Goal: Task Accomplishment & Management: Manage account settings

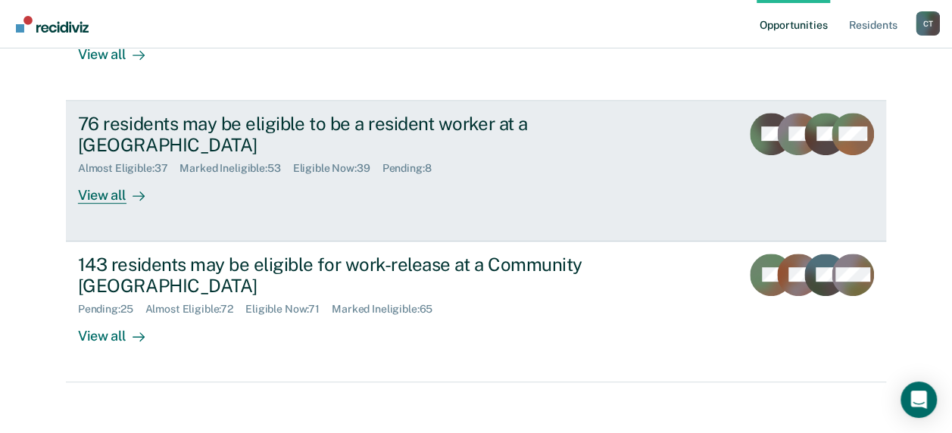
scroll to position [275, 0]
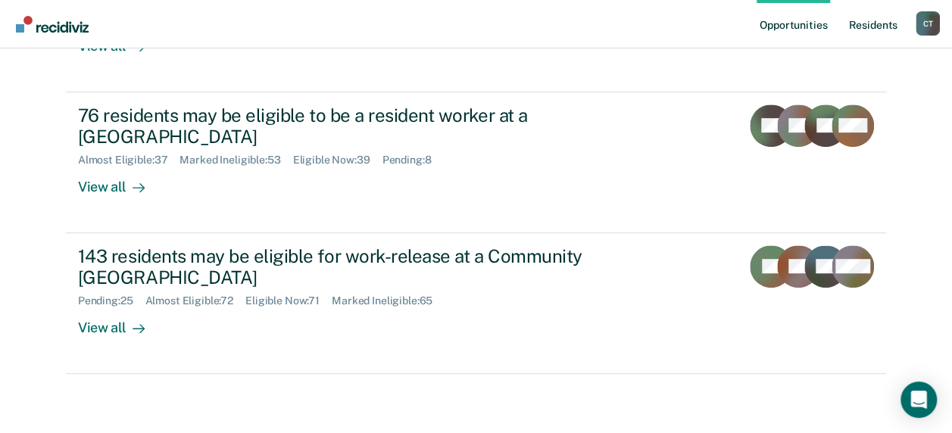
click at [862, 30] on link "Resident s" at bounding box center [872, 24] width 55 height 48
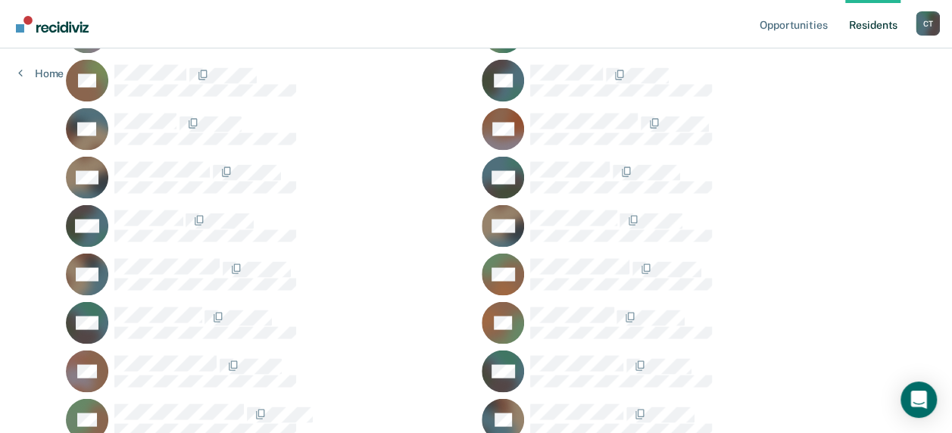
scroll to position [12193, 0]
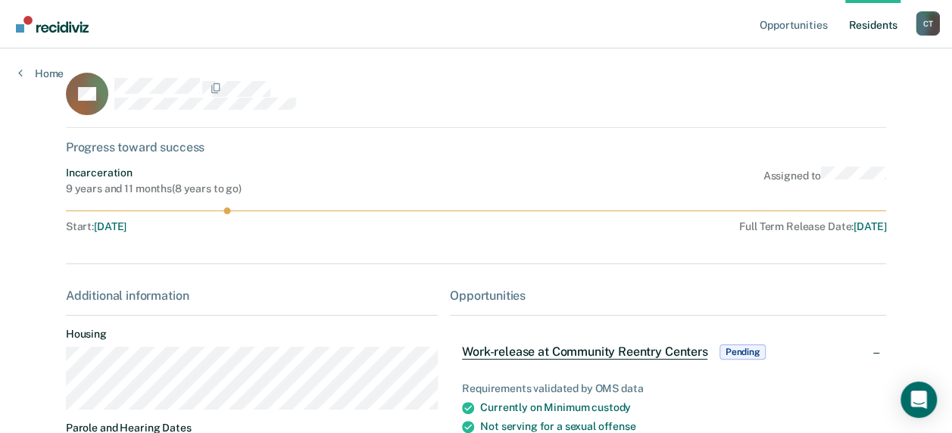
click at [870, 29] on link "Resident s" at bounding box center [872, 24] width 55 height 48
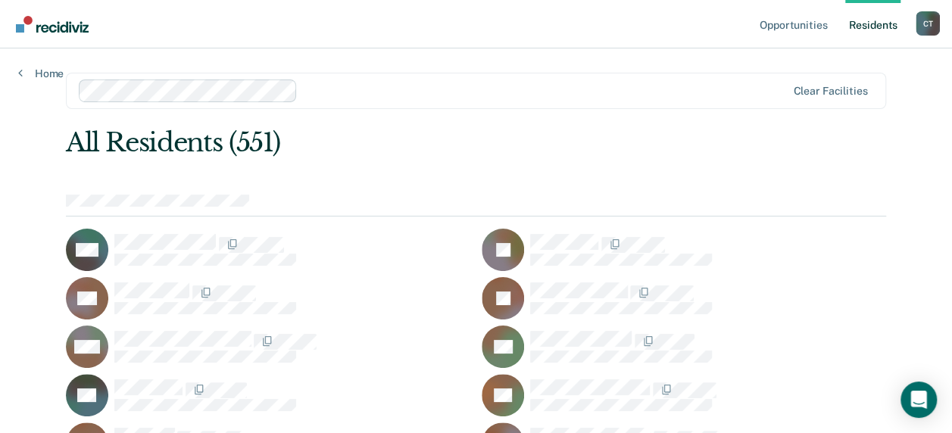
scroll to position [4581, 0]
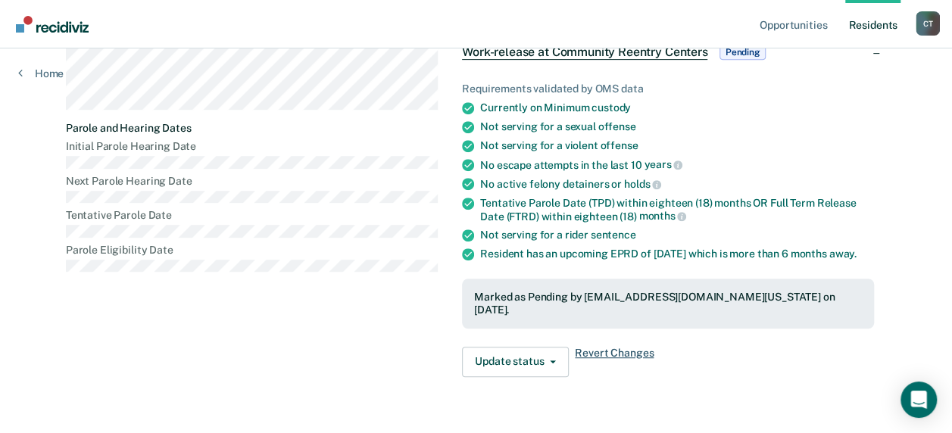
scroll to position [320, 0]
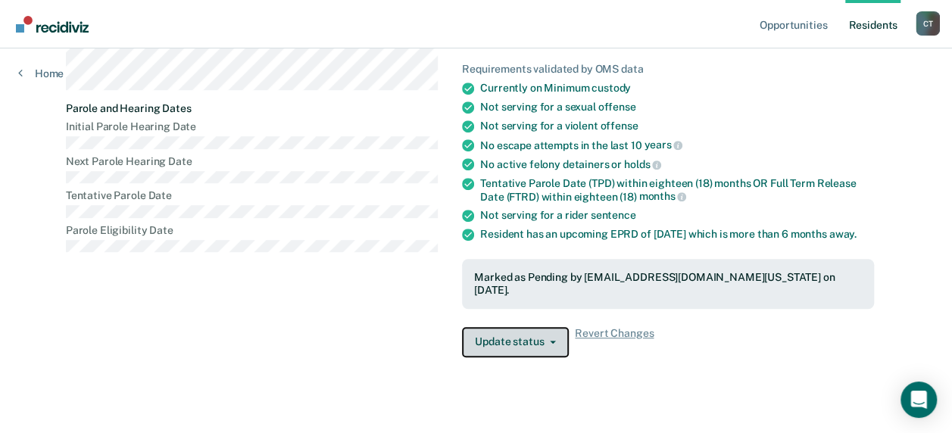
click at [529, 331] on button "Update status" at bounding box center [515, 342] width 107 height 30
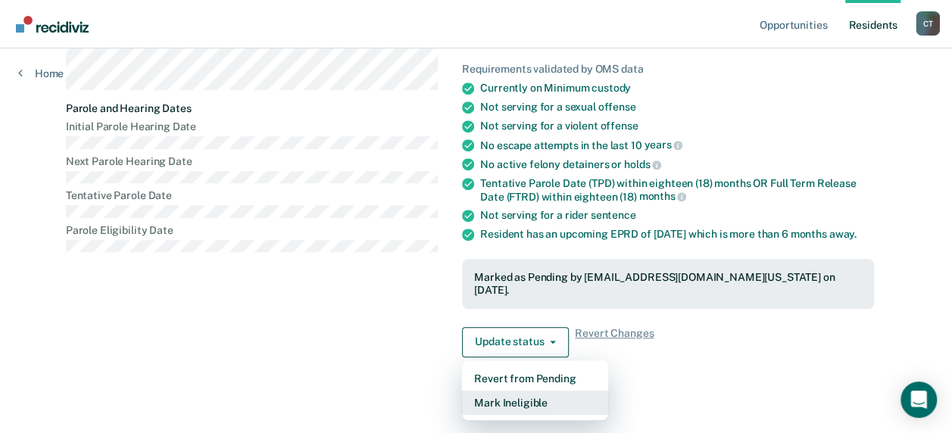
click at [517, 391] on button "Mark Ineligible" at bounding box center [535, 403] width 146 height 24
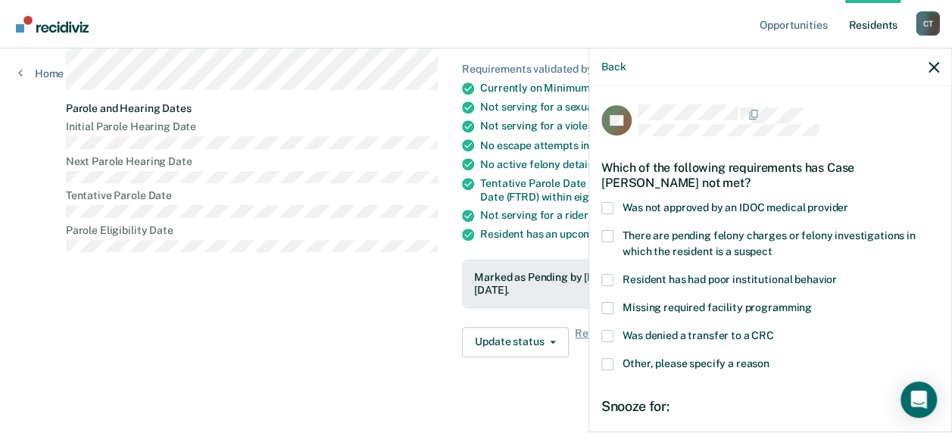
click at [608, 364] on span at bounding box center [607, 364] width 12 height 12
click at [770, 358] on input "Other, please specify a reason" at bounding box center [770, 358] width 0 height 0
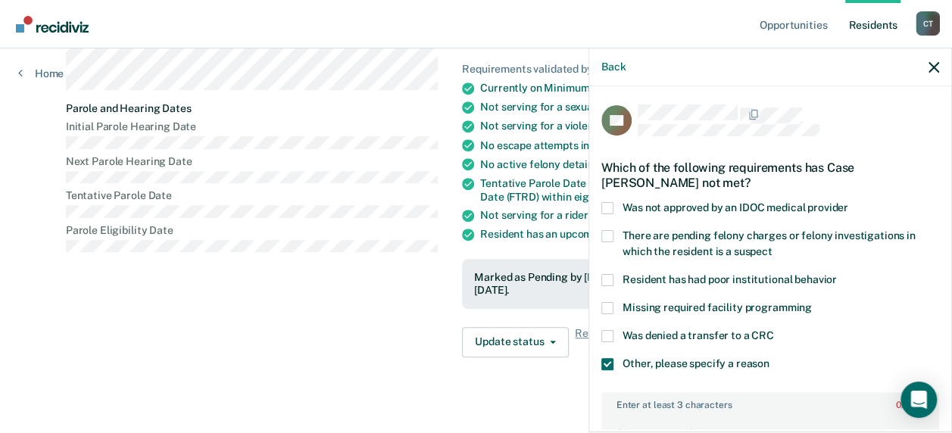
scroll to position [152, 0]
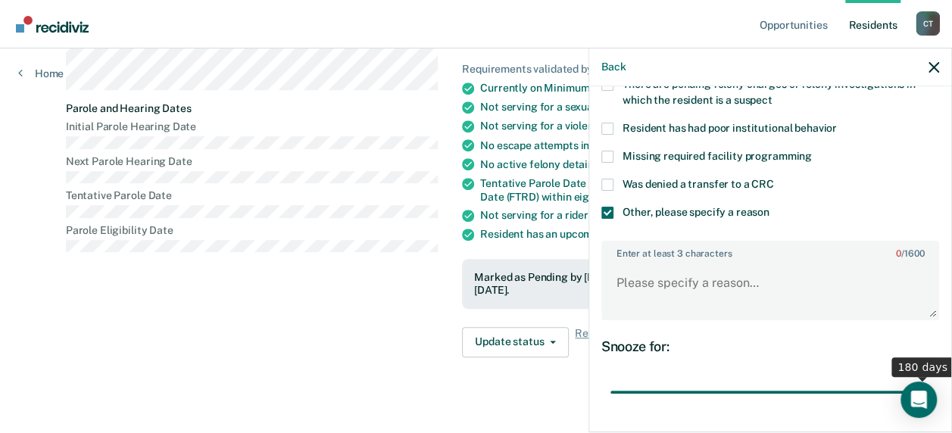
drag, startPoint x: 706, startPoint y: 392, endPoint x: 957, endPoint y: 367, distance: 252.7
type input "180"
click at [930, 379] on input "range" at bounding box center [771, 392] width 320 height 27
click at [701, 284] on textarea "Enter at least 3 characters 0 / 1600" at bounding box center [770, 290] width 335 height 56
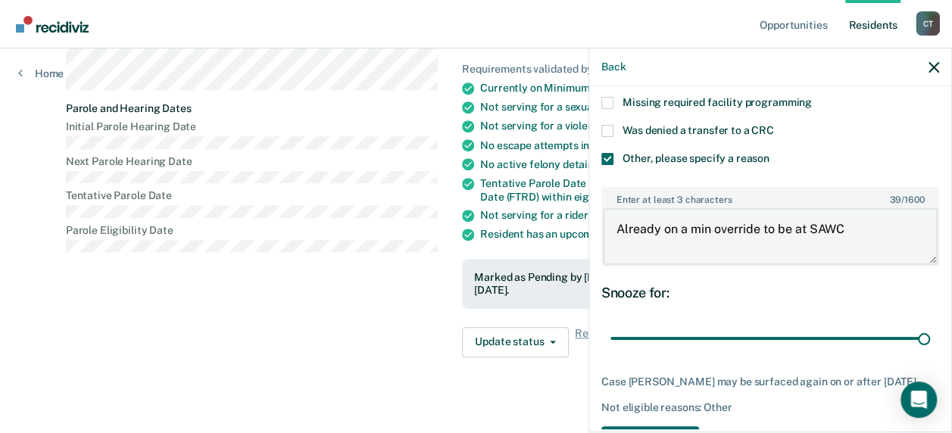
scroll to position [258, 0]
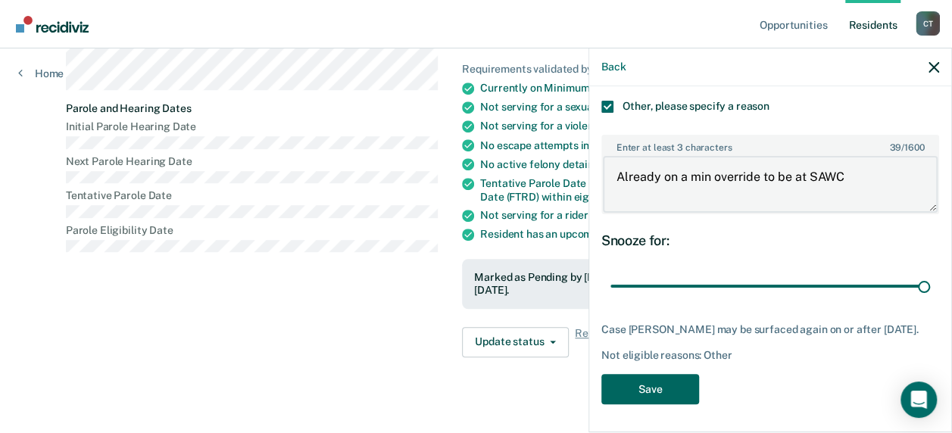
type textarea "Already on a min override to be at SAWC"
click at [662, 389] on button "Save" at bounding box center [650, 389] width 98 height 31
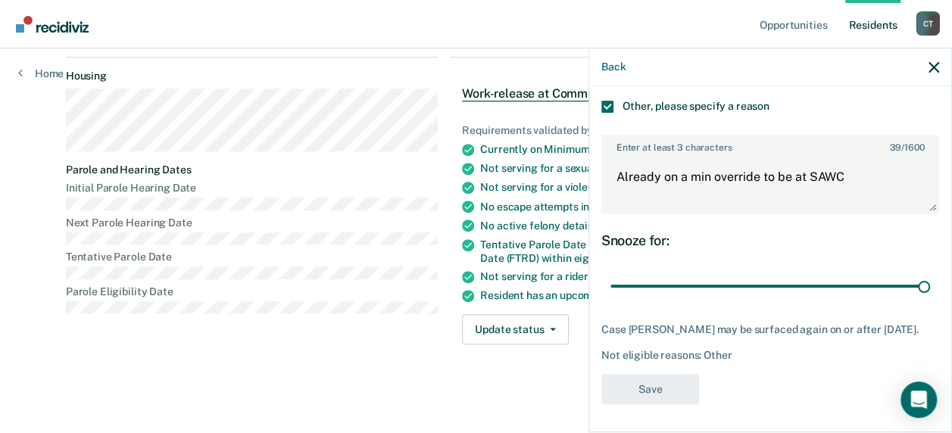
scroll to position [320, 0]
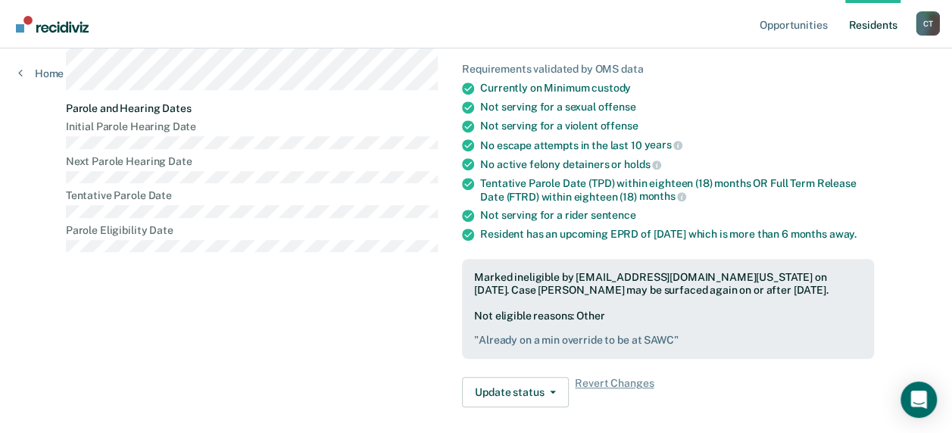
click at [889, 18] on link "Resident s" at bounding box center [872, 24] width 55 height 48
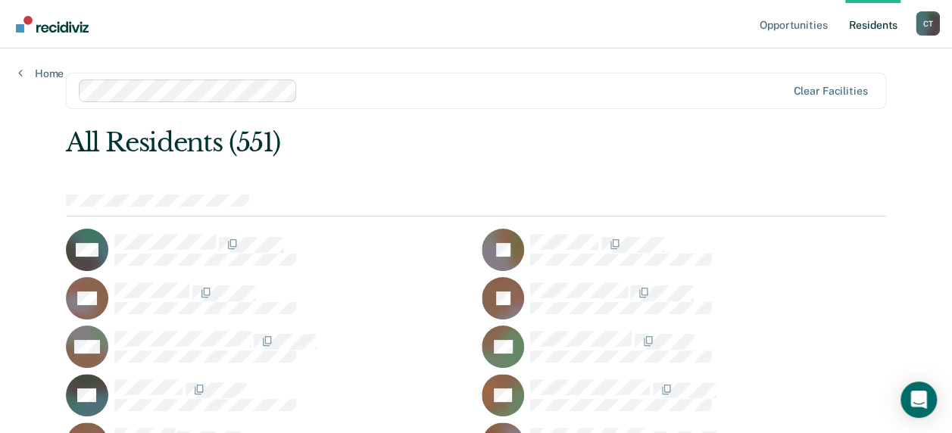
scroll to position [5987, 0]
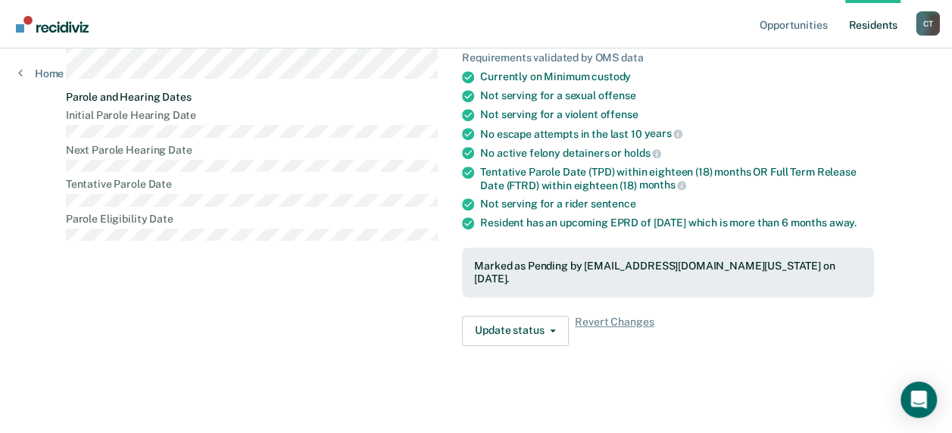
scroll to position [332, 0]
click at [544, 329] on span "button" at bounding box center [550, 330] width 12 height 3
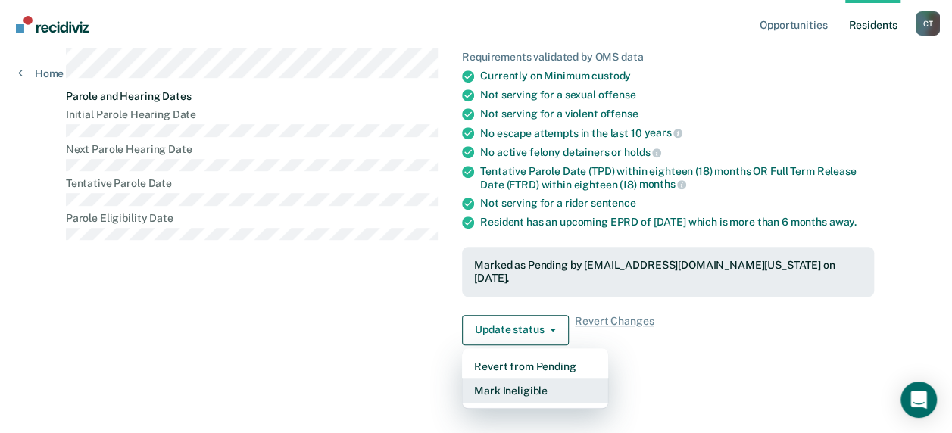
click at [514, 388] on button "Mark Ineligible" at bounding box center [535, 391] width 146 height 24
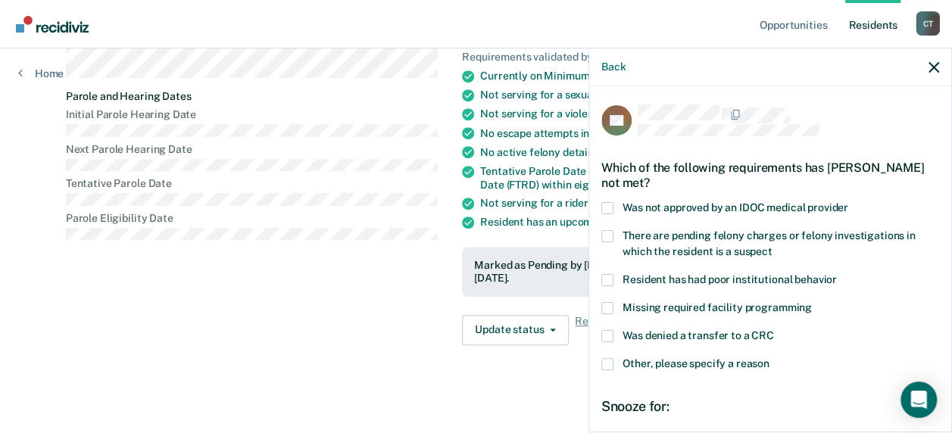
click at [606, 363] on span at bounding box center [607, 364] width 12 height 12
click at [770, 358] on input "Other, please specify a reason" at bounding box center [770, 358] width 0 height 0
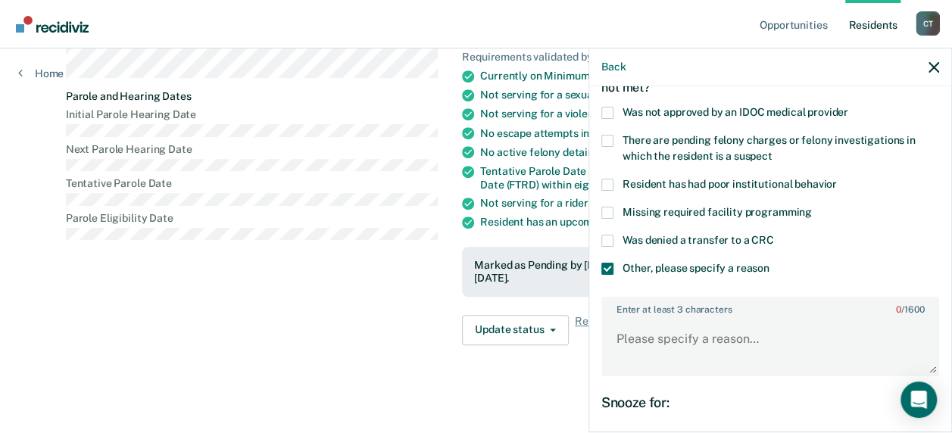
scroll to position [227, 0]
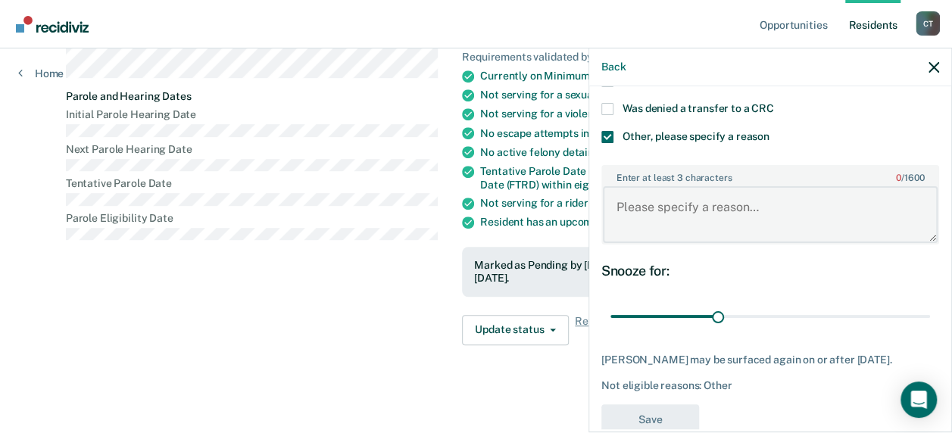
click at [682, 220] on textarea "Enter at least 3 characters 0 / 1600" at bounding box center [770, 214] width 335 height 56
drag, startPoint x: 714, startPoint y: 320, endPoint x: 847, endPoint y: 316, distance: 132.6
type input "140"
click at [847, 316] on input "range" at bounding box center [771, 316] width 320 height 27
click at [670, 223] on textarea "Enter at least 3 characters 0 / 1600" at bounding box center [770, 214] width 335 height 56
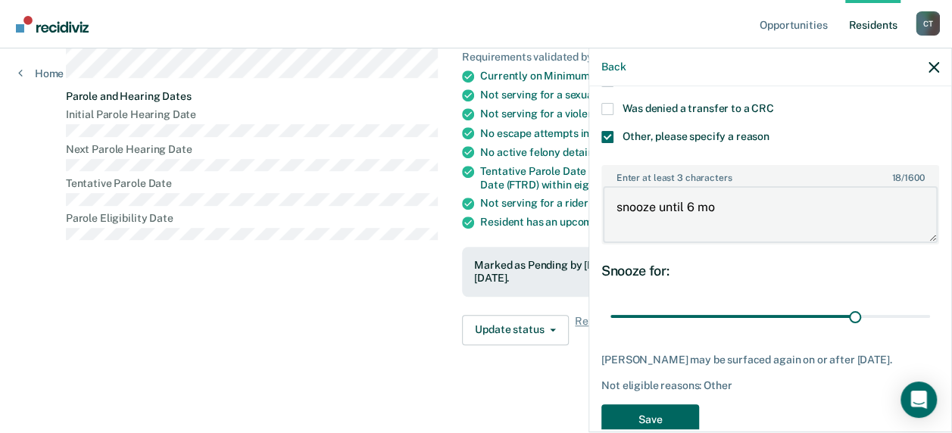
type textarea "snooze until 6 mo"
click at [645, 412] on button "Save" at bounding box center [650, 420] width 98 height 31
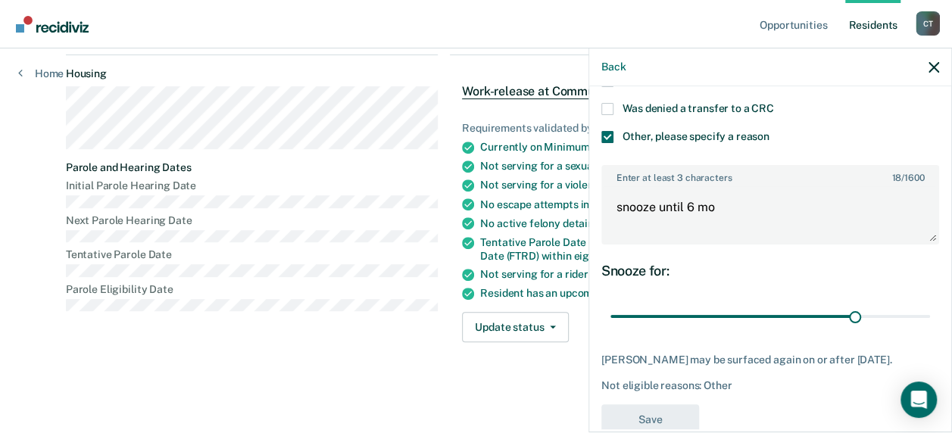
scroll to position [332, 0]
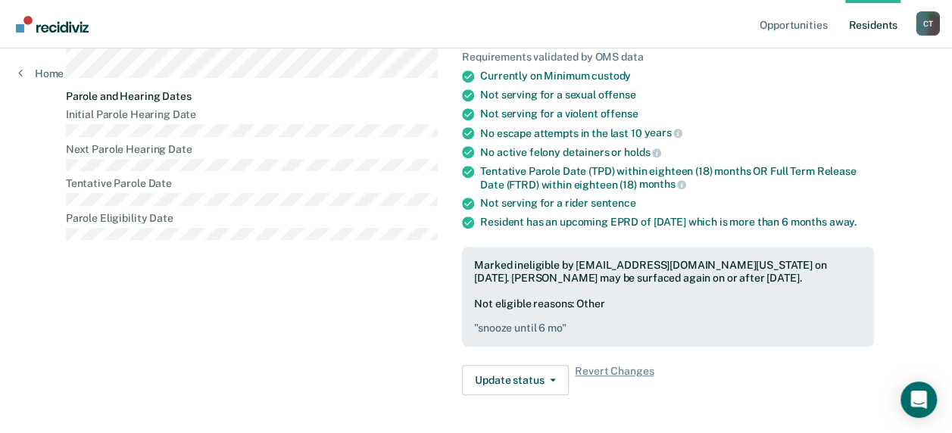
click at [876, 14] on link "Resident s" at bounding box center [872, 24] width 55 height 48
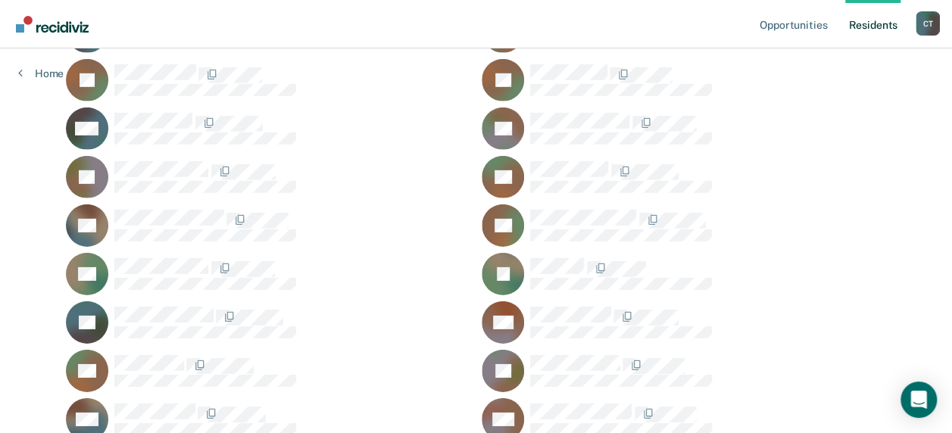
scroll to position [11223, 0]
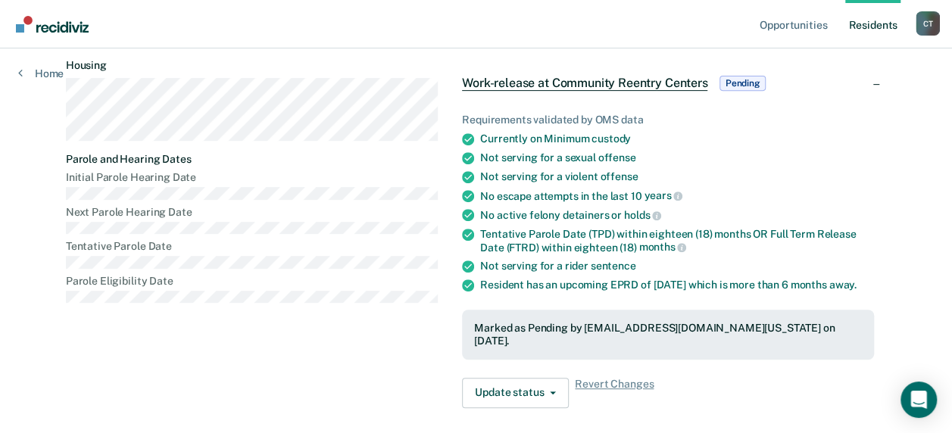
scroll to position [303, 0]
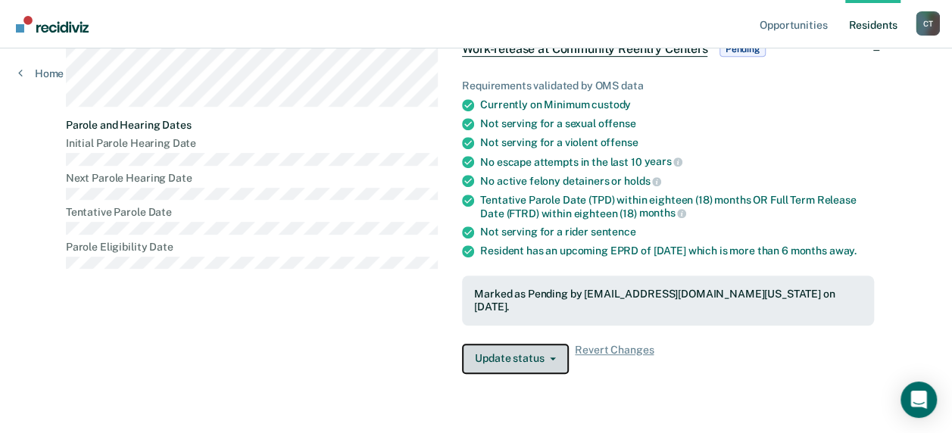
click at [550, 362] on button "Update status" at bounding box center [515, 359] width 107 height 30
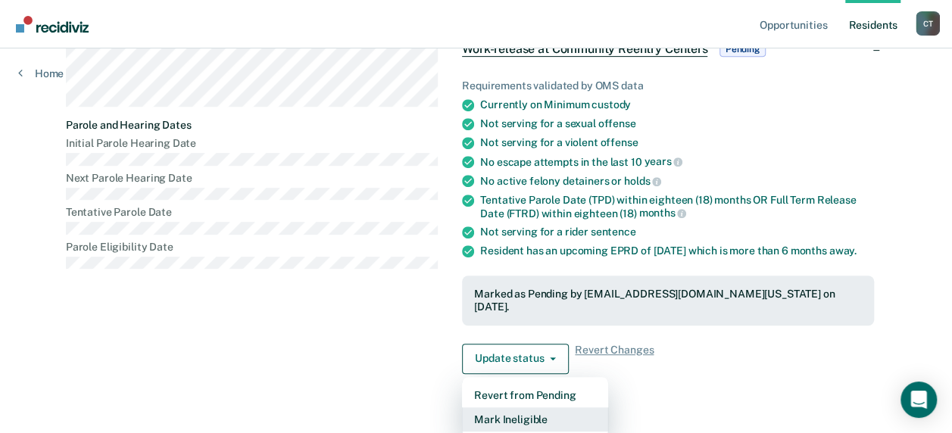
click at [507, 412] on button "Mark Ineligible" at bounding box center [535, 420] width 146 height 24
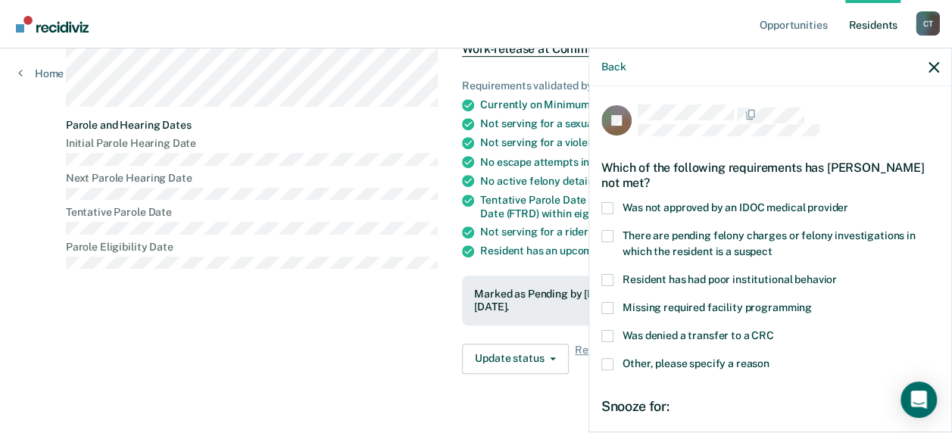
click at [615, 364] on label "Other, please specify a reason" at bounding box center [770, 366] width 338 height 16
click at [770, 358] on input "Other, please specify a reason" at bounding box center [770, 358] width 0 height 0
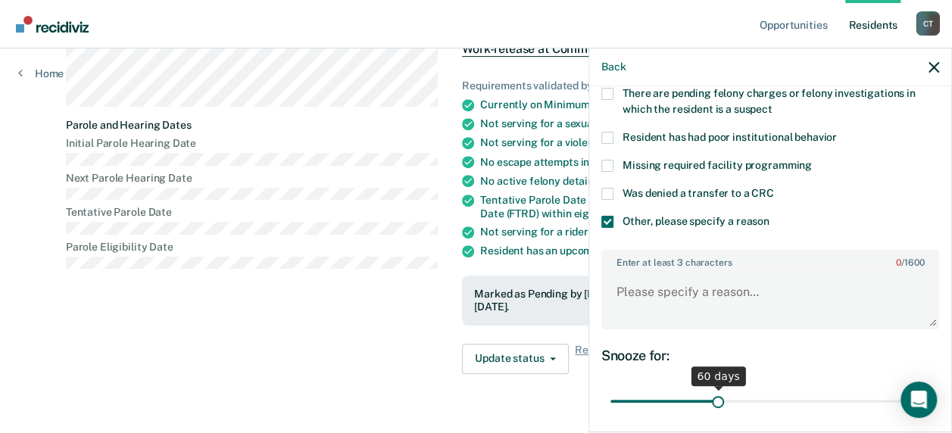
scroll to position [152, 0]
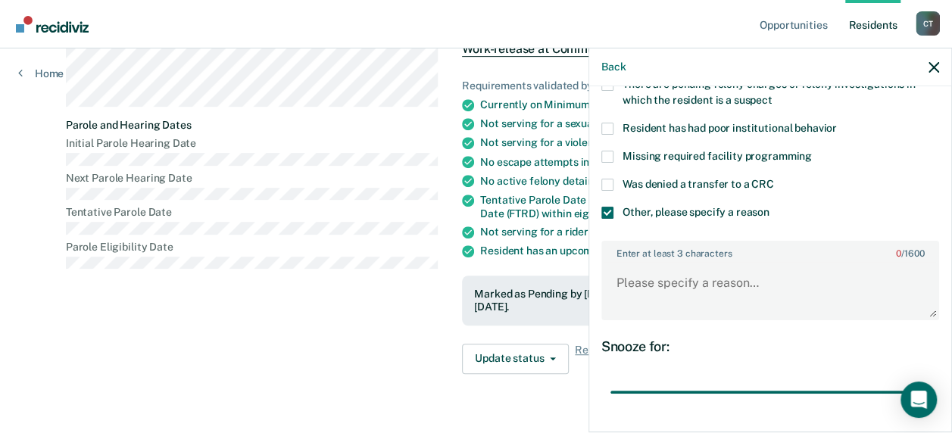
drag, startPoint x: 711, startPoint y: 386, endPoint x: 737, endPoint y: 295, distance: 95.2
type input "180"
click at [930, 379] on input "range" at bounding box center [771, 392] width 320 height 27
drag, startPoint x: 686, startPoint y: 289, endPoint x: 676, endPoint y: 286, distance: 10.3
click at [683, 289] on textarea "Enter at least 3 characters 0 / 1600" at bounding box center [770, 290] width 335 height 56
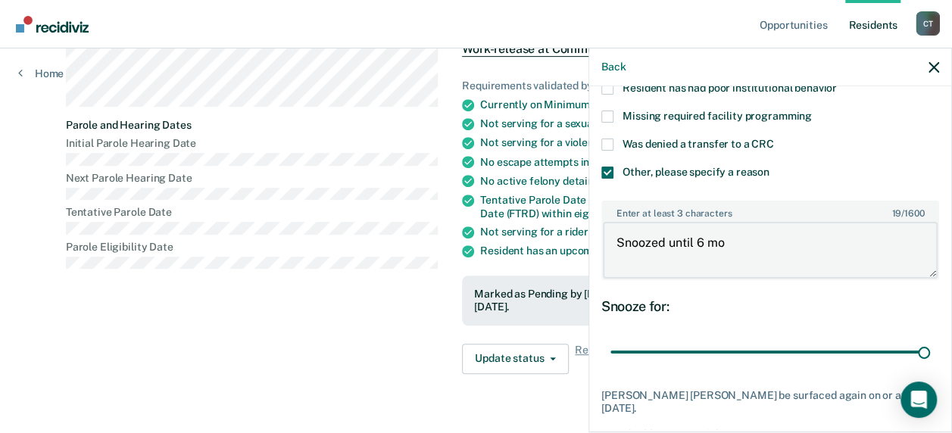
scroll to position [258, 0]
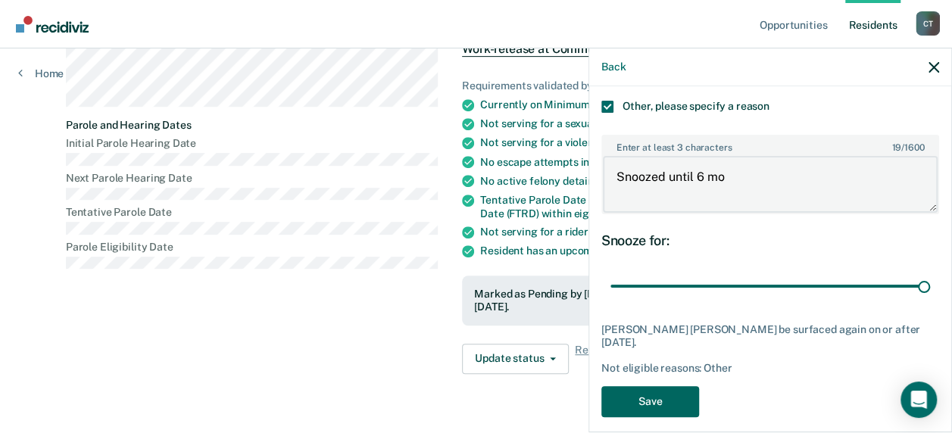
type textarea "Snoozed until 6 mo"
click at [657, 386] on button "Save" at bounding box center [650, 401] width 98 height 31
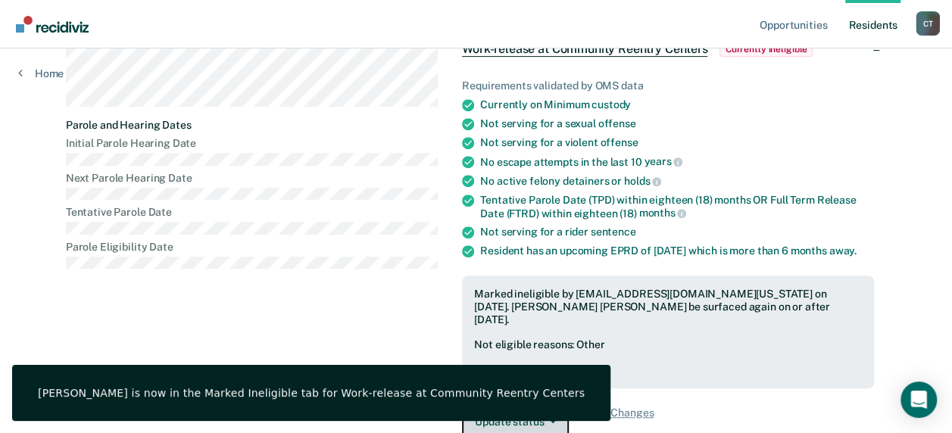
scroll to position [305, 0]
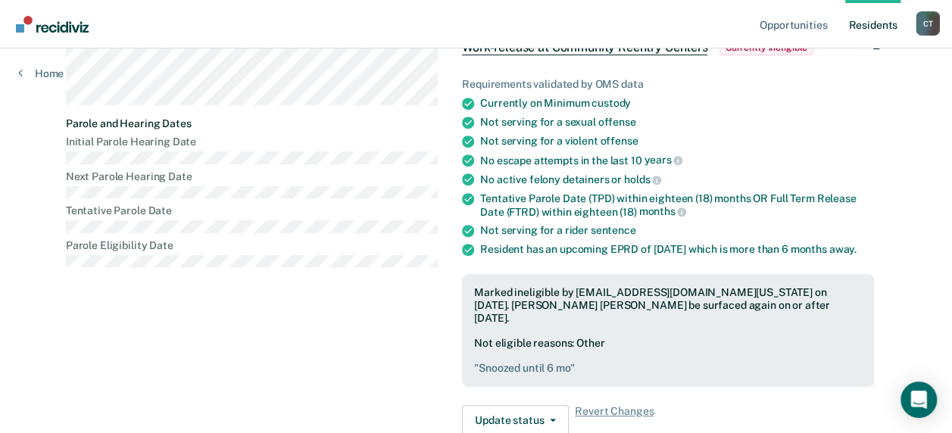
click at [867, 24] on link "Resident s" at bounding box center [872, 24] width 55 height 48
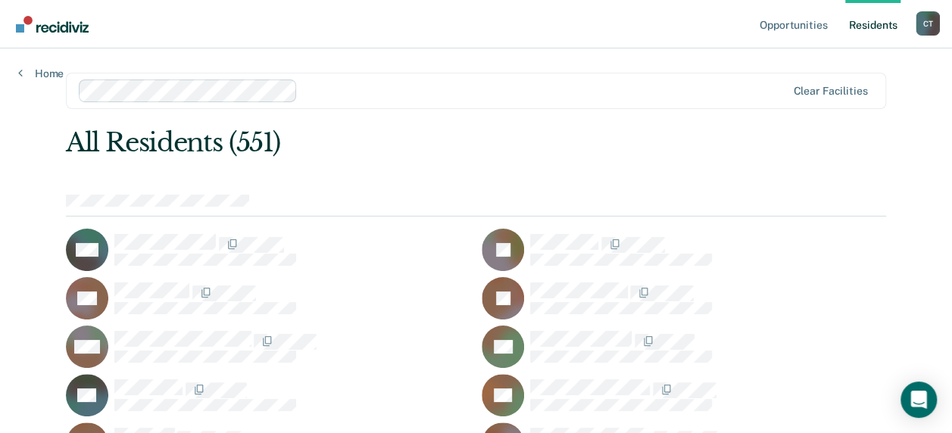
scroll to position [5066, 0]
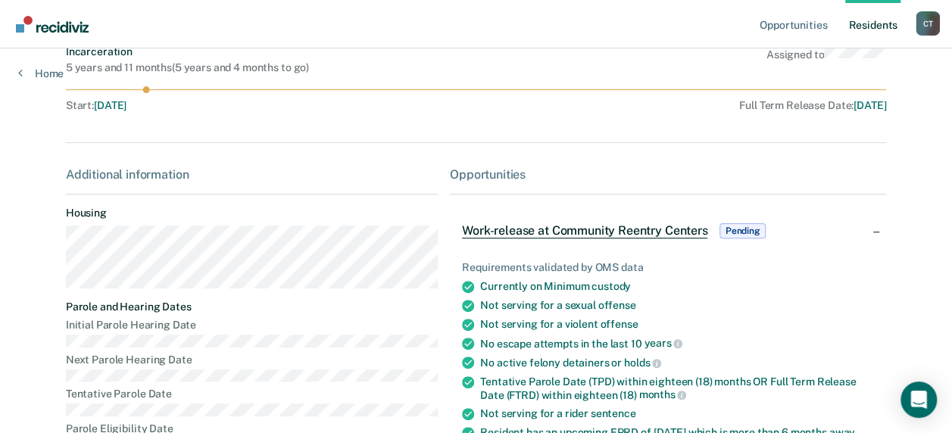
scroll to position [320, 0]
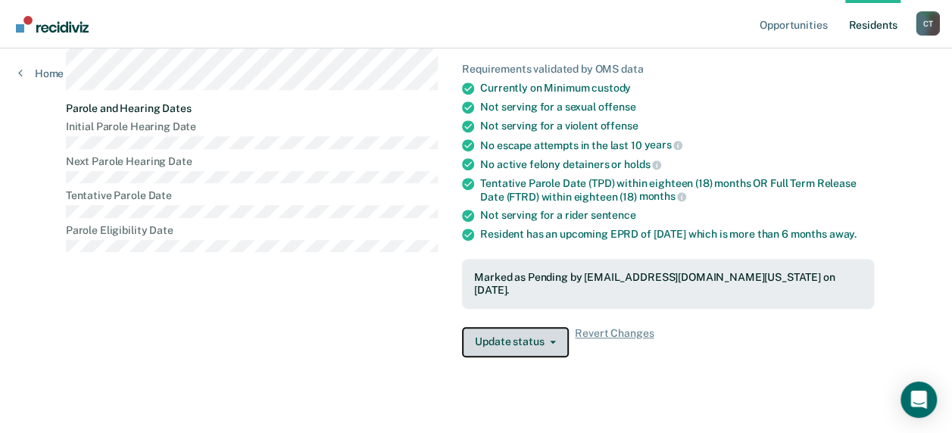
click at [522, 327] on button "Update status" at bounding box center [515, 342] width 107 height 30
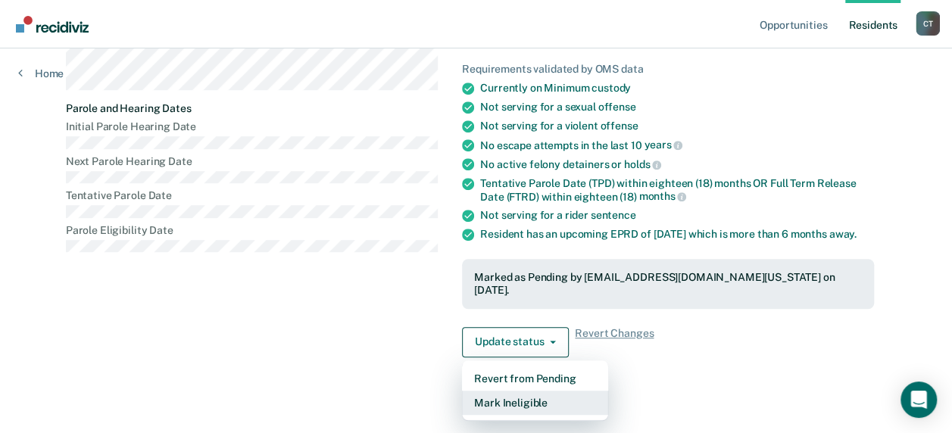
click at [517, 391] on button "Mark Ineligible" at bounding box center [535, 403] width 146 height 24
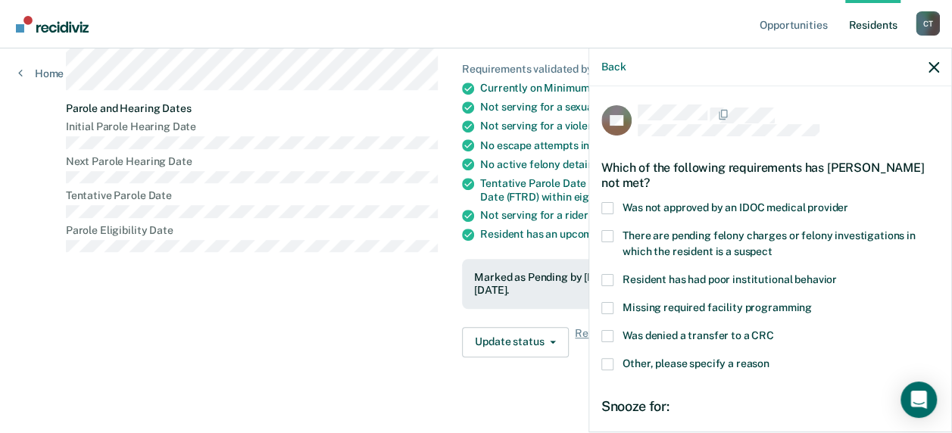
click at [614, 366] on label "Other, please specify a reason" at bounding box center [770, 366] width 338 height 16
click at [770, 358] on input "Other, please specify a reason" at bounding box center [770, 358] width 0 height 0
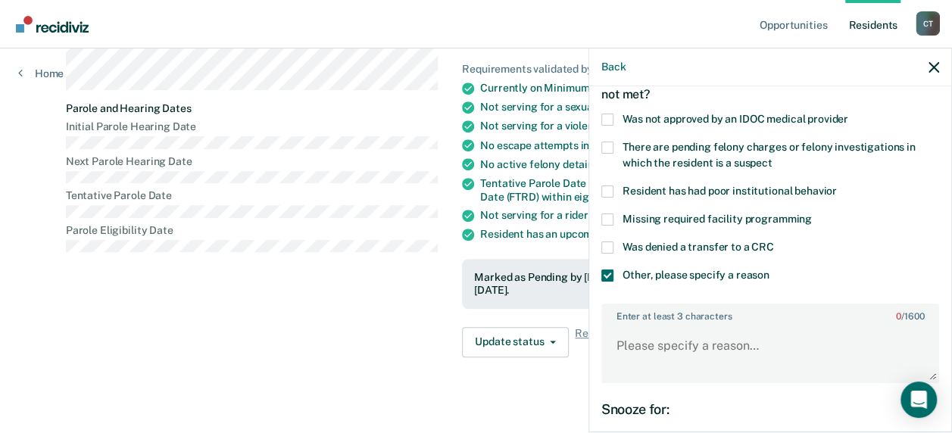
scroll to position [227, 0]
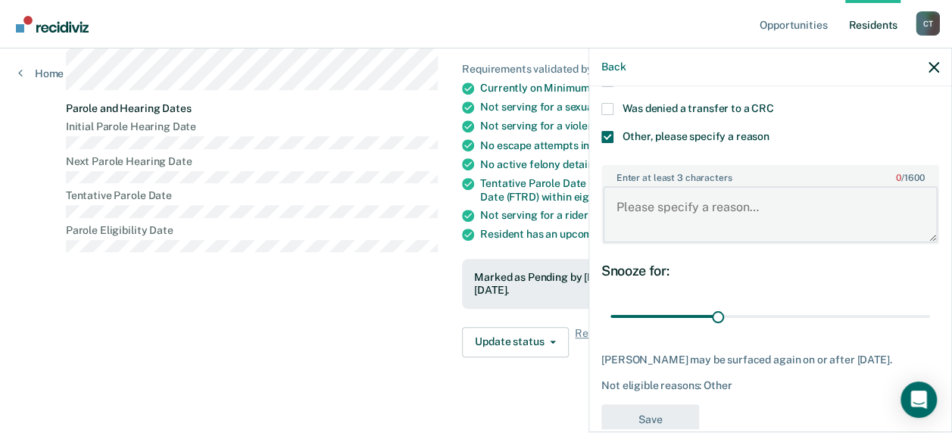
click at [671, 204] on textarea "Enter at least 3 characters 0 / 1600" at bounding box center [770, 214] width 335 height 56
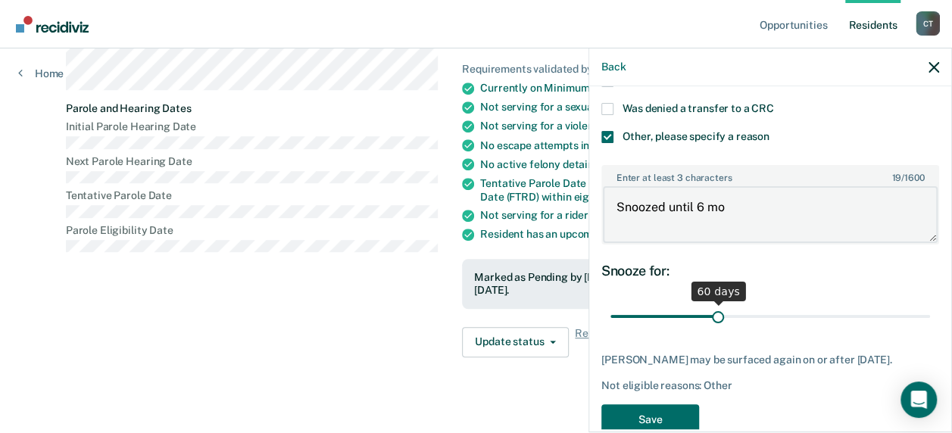
type textarea "Snoozed until 6 mo"
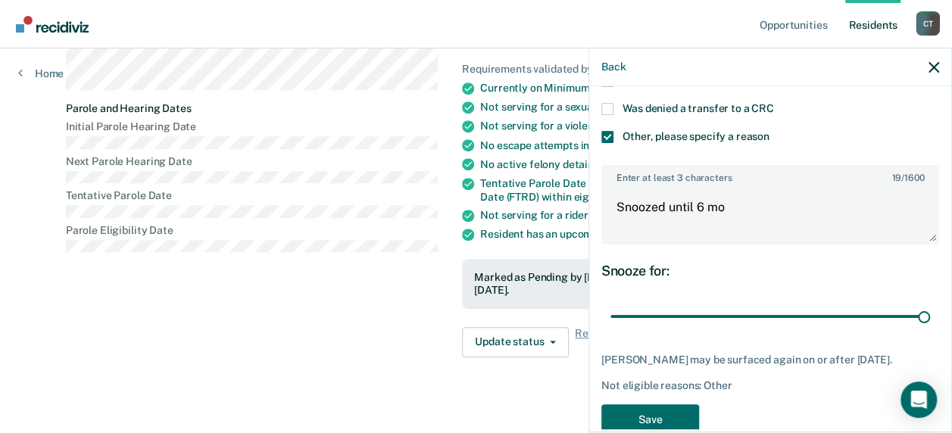
drag, startPoint x: 714, startPoint y: 315, endPoint x: 832, endPoint y: 365, distance: 128.3
type input "180"
click at [930, 311] on input "range" at bounding box center [771, 316] width 320 height 27
click at [664, 412] on button "Save" at bounding box center [650, 420] width 98 height 31
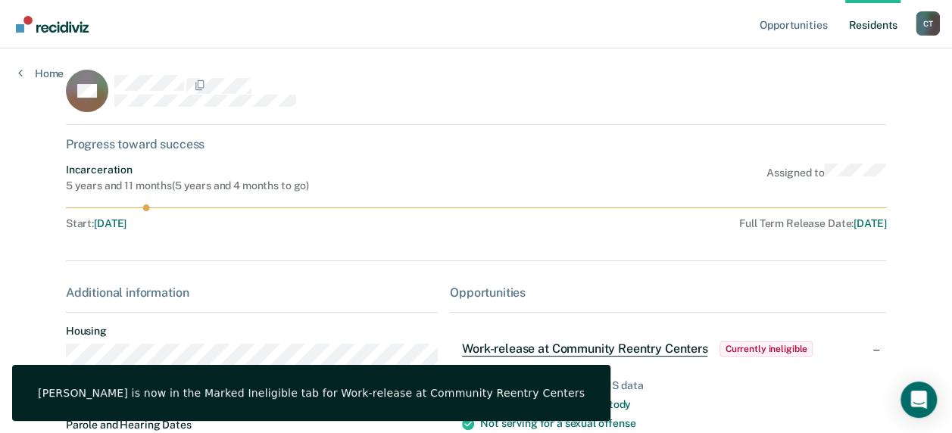
scroll to position [0, 0]
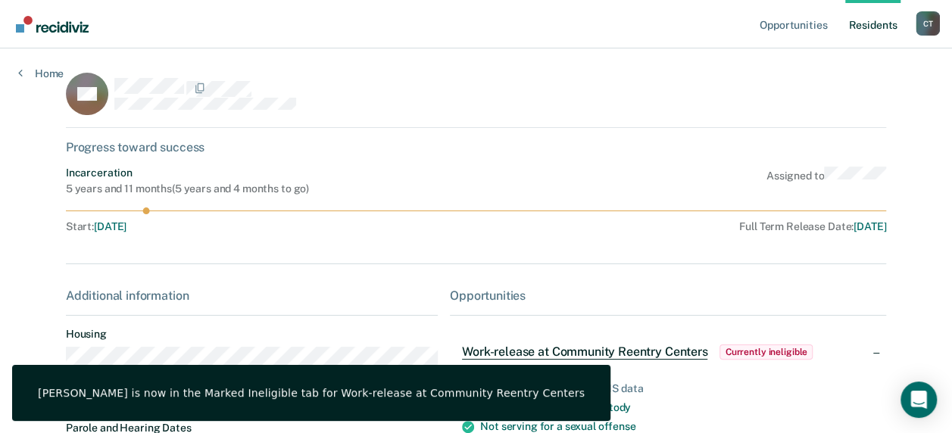
click at [874, 21] on link "Resident s" at bounding box center [872, 24] width 55 height 48
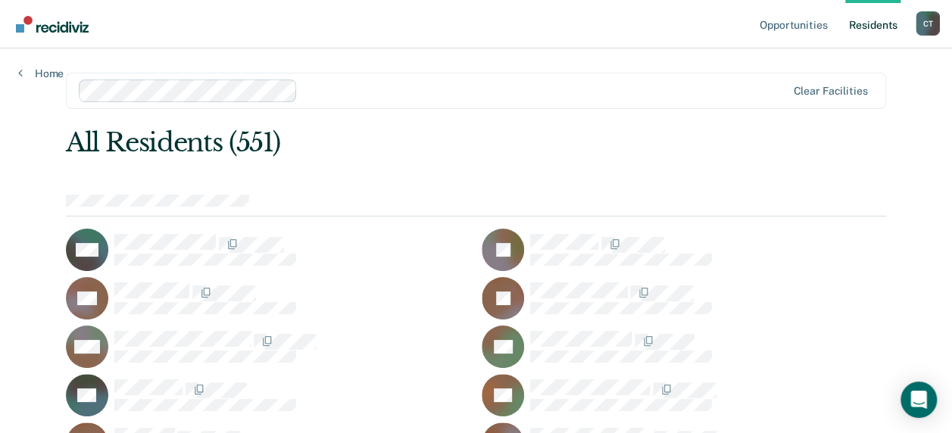
scroll to position [5357, 0]
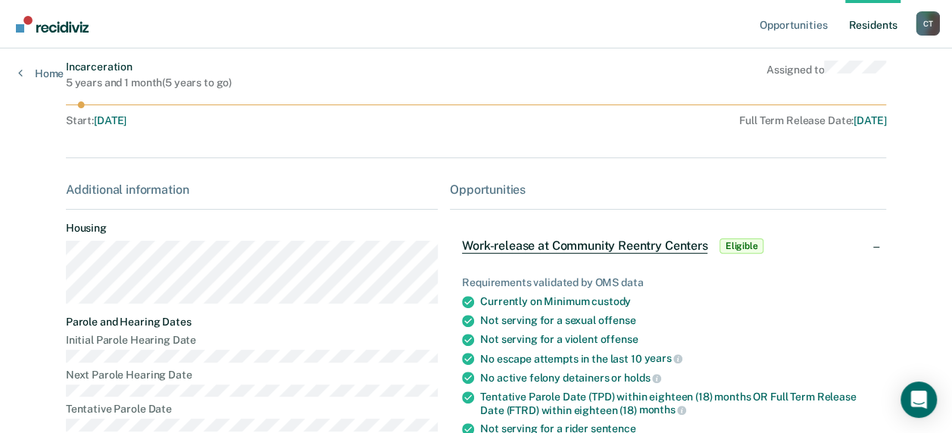
scroll to position [258, 0]
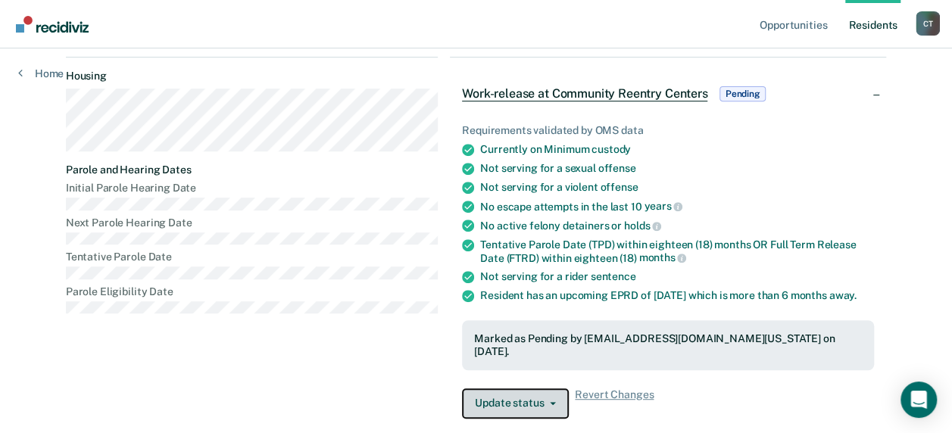
click at [535, 389] on button "Update status" at bounding box center [515, 404] width 107 height 30
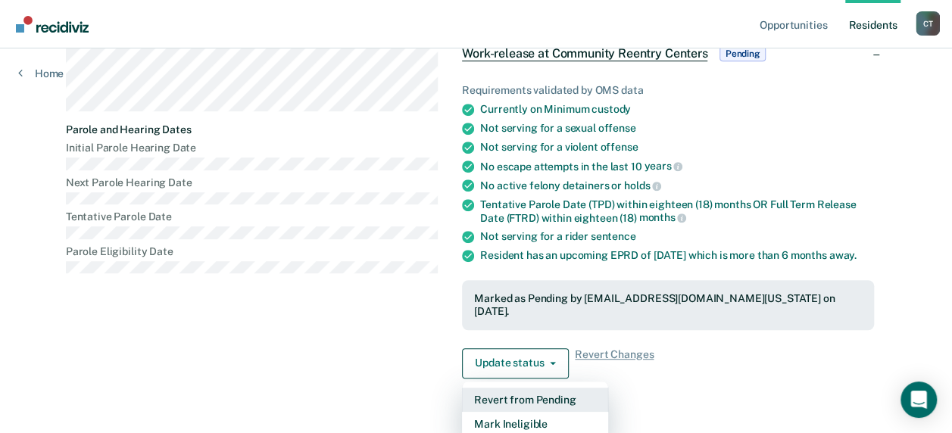
scroll to position [320, 0]
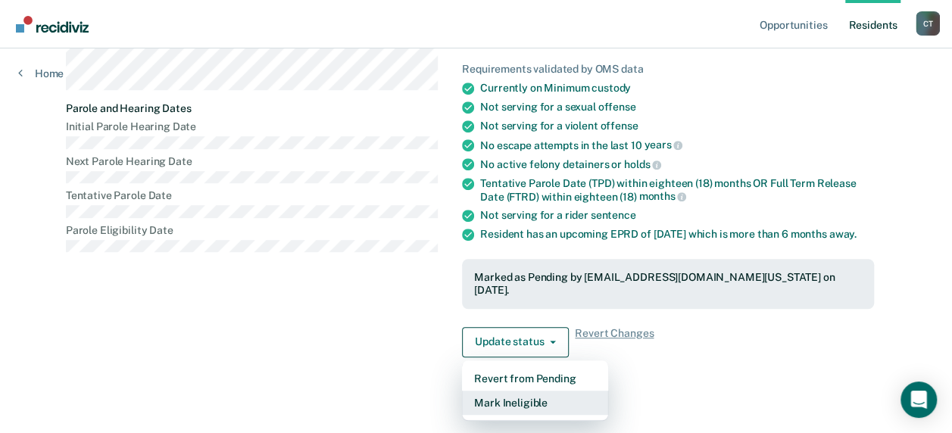
click at [523, 391] on button "Mark Ineligible" at bounding box center [535, 403] width 146 height 24
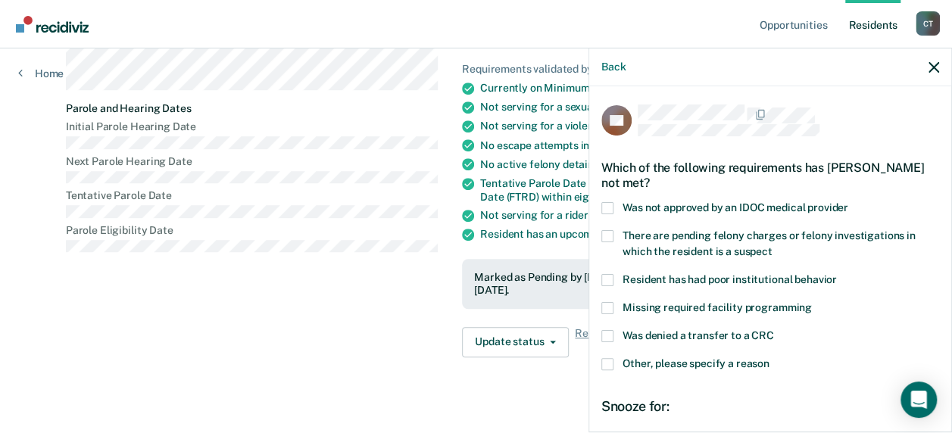
click at [613, 365] on label "Other, please specify a reason" at bounding box center [770, 366] width 338 height 16
click at [770, 358] on input "Other, please specify a reason" at bounding box center [770, 358] width 0 height 0
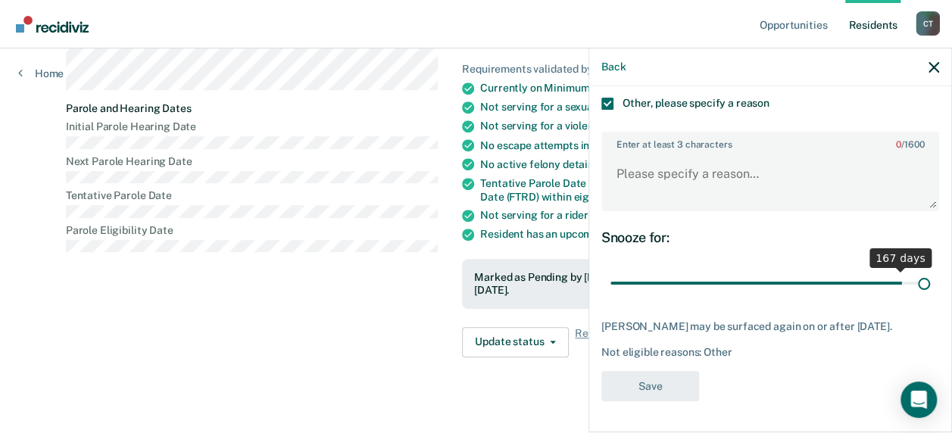
scroll to position [270, 0]
drag, startPoint x: 717, startPoint y: 275, endPoint x: 929, endPoint y: 245, distance: 214.9
type input "180"
click at [929, 270] on input "range" at bounding box center [771, 283] width 320 height 27
click at [723, 183] on textarea "Enter at least 3 characters 0 / 1600" at bounding box center [770, 181] width 335 height 56
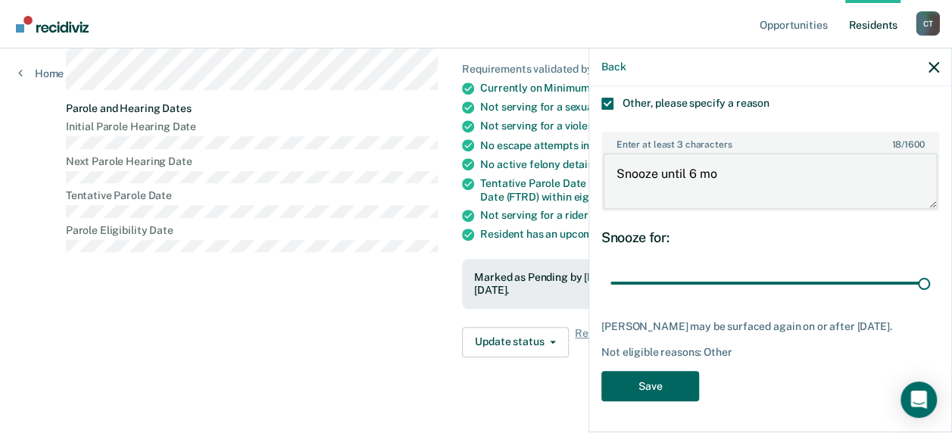
type textarea "Snooze until 6 mo"
click at [651, 391] on button "Save" at bounding box center [650, 386] width 98 height 31
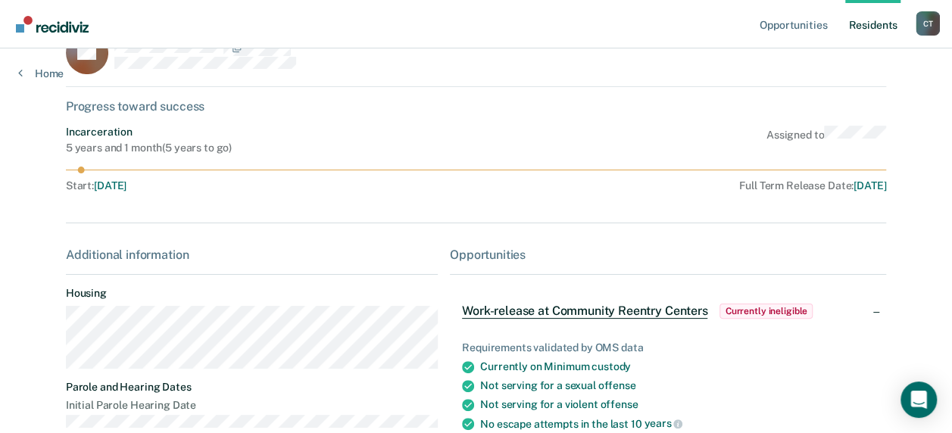
scroll to position [0, 0]
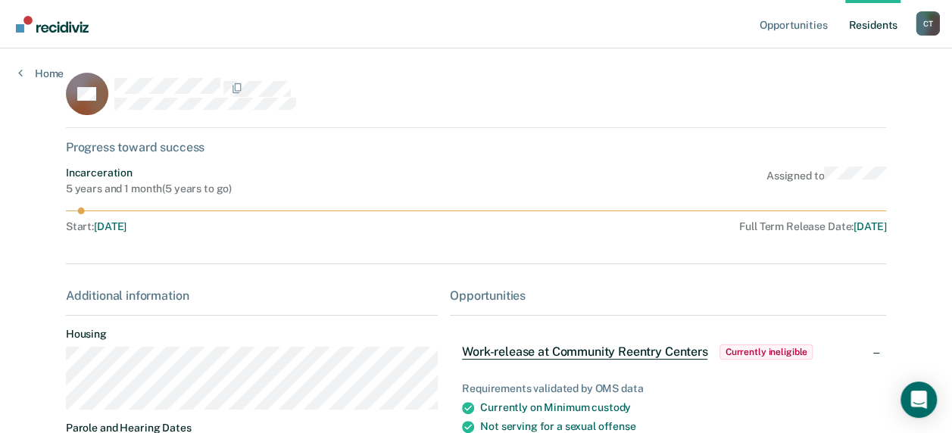
click at [877, 25] on link "Resident s" at bounding box center [872, 24] width 55 height 48
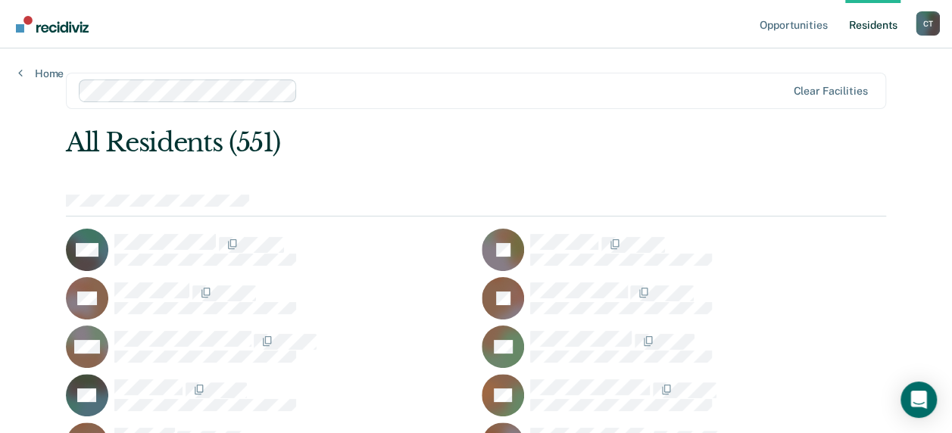
scroll to position [4921, 0]
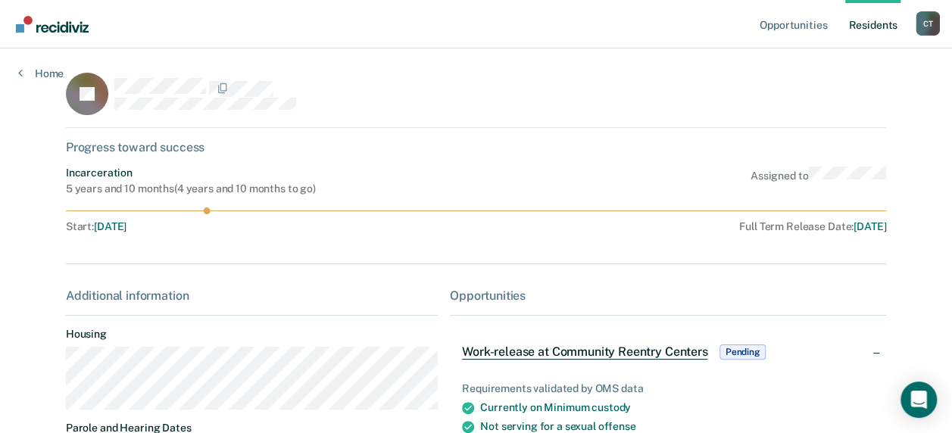
scroll to position [332, 0]
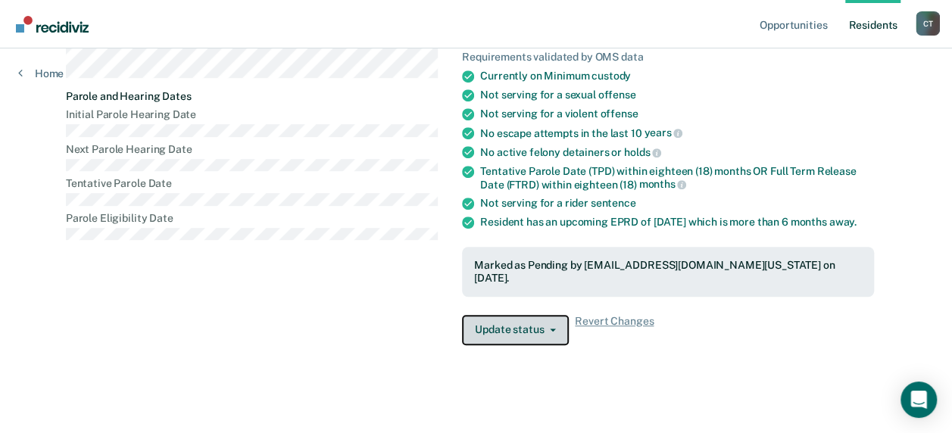
click at [540, 329] on button "Update status" at bounding box center [515, 330] width 107 height 30
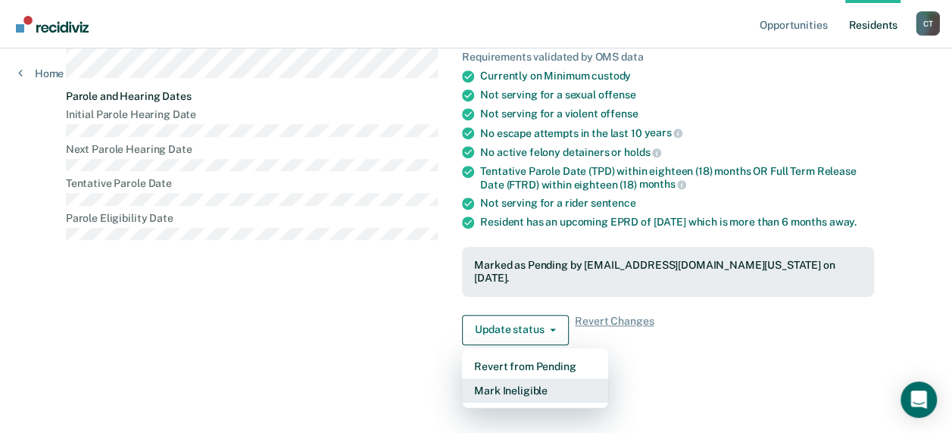
click at [500, 386] on button "Mark Ineligible" at bounding box center [535, 391] width 146 height 24
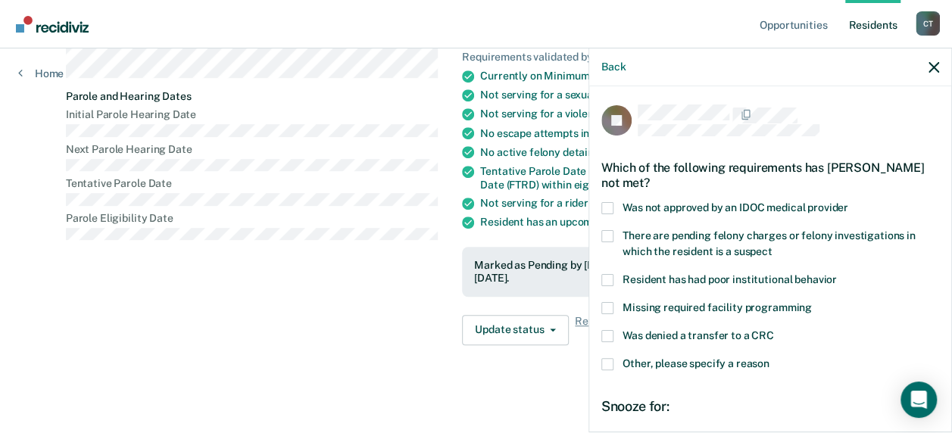
click at [610, 365] on span at bounding box center [607, 364] width 12 height 12
click at [770, 358] on input "Other, please specify a reason" at bounding box center [770, 358] width 0 height 0
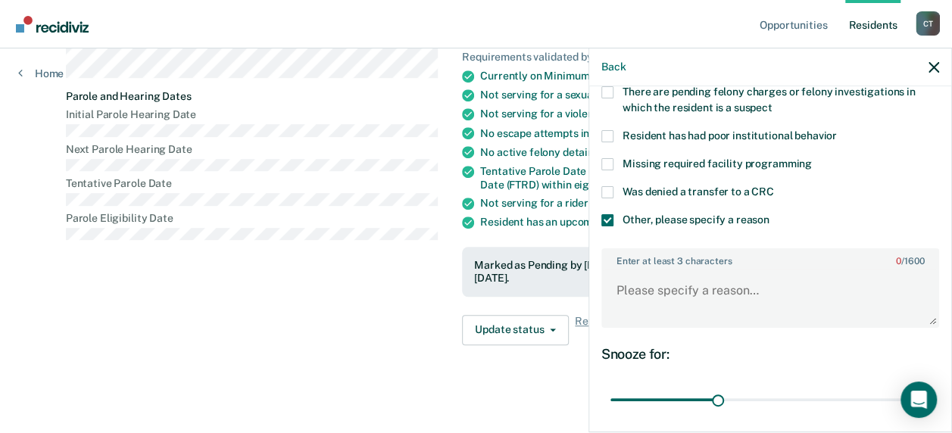
scroll to position [270, 0]
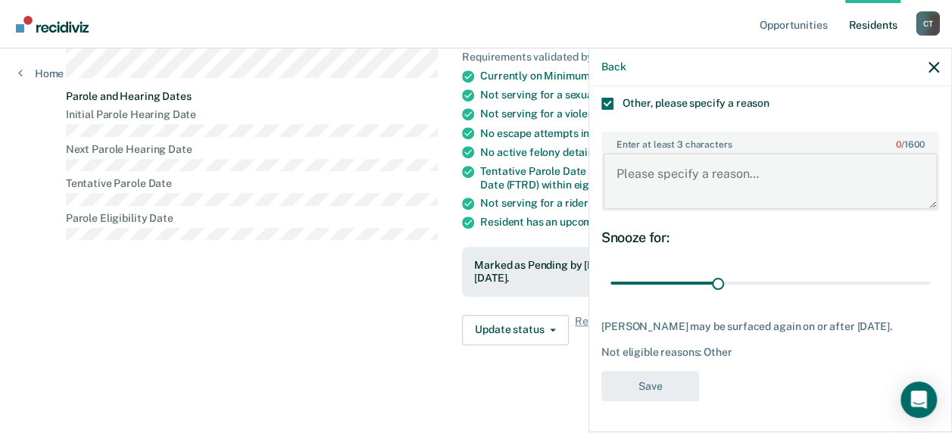
click at [661, 165] on textarea "Enter at least 3 characters 0 / 1600" at bounding box center [770, 181] width 335 height 56
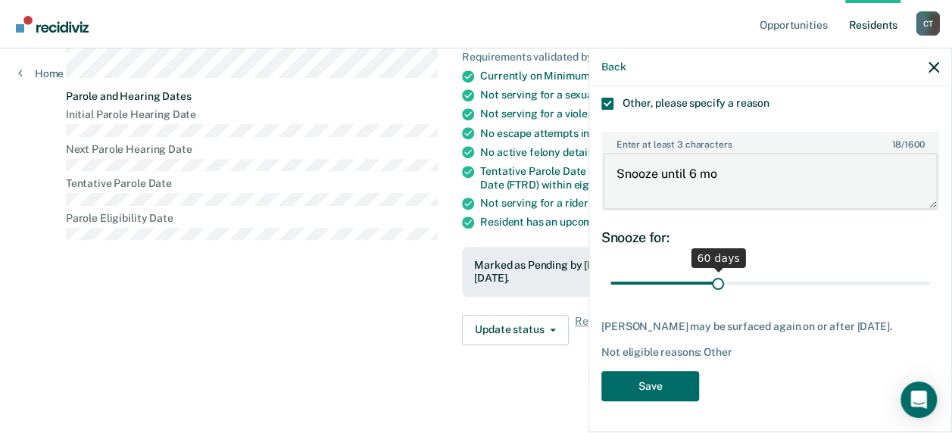
type textarea "Snooze until 6 mo"
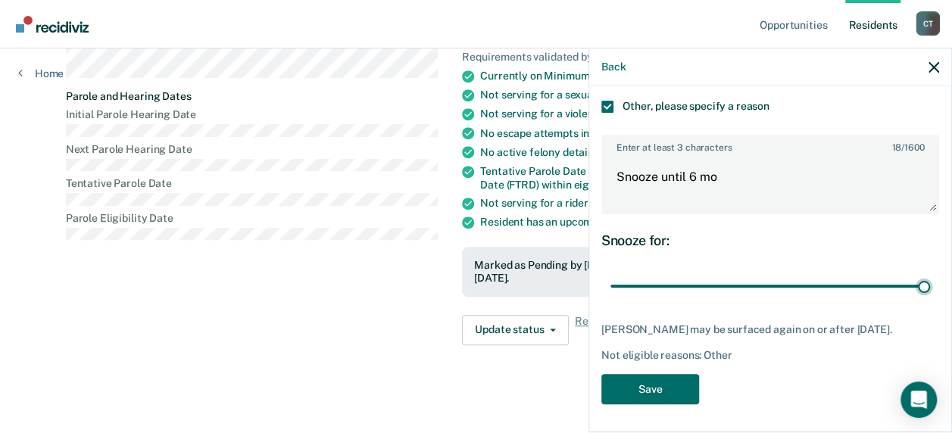
drag, startPoint x: 713, startPoint y: 268, endPoint x: 951, endPoint y: 274, distance: 237.9
type input "180"
click at [930, 274] on input "range" at bounding box center [771, 286] width 320 height 27
click at [644, 387] on button "Save" at bounding box center [650, 389] width 98 height 31
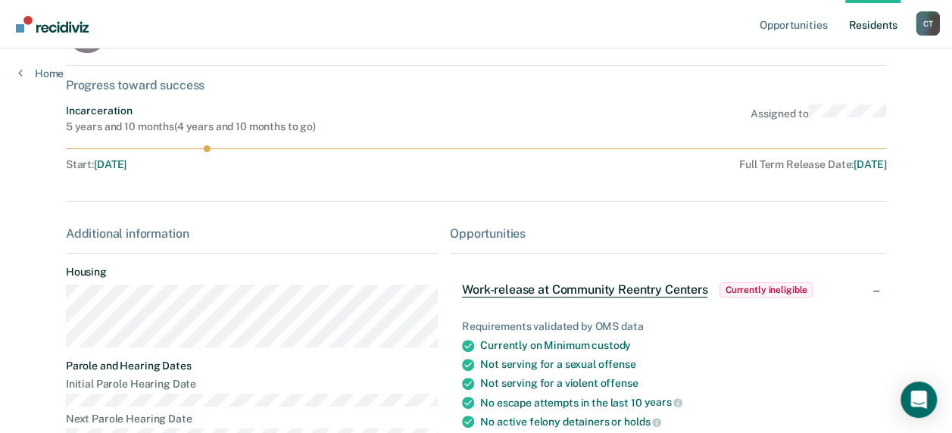
scroll to position [0, 0]
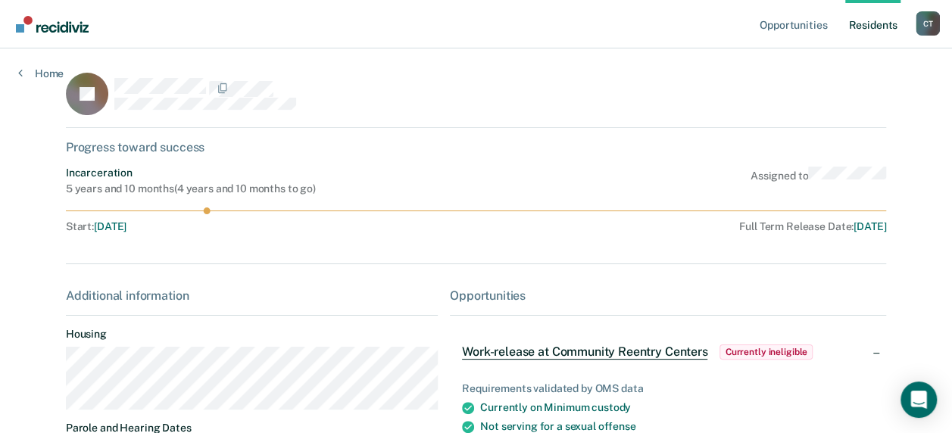
click at [875, 23] on link "Resident s" at bounding box center [872, 24] width 55 height 48
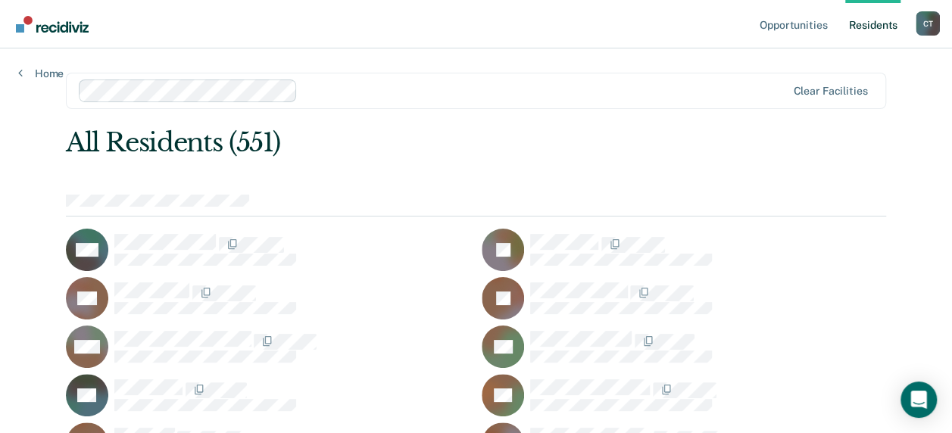
scroll to position [1333, 0]
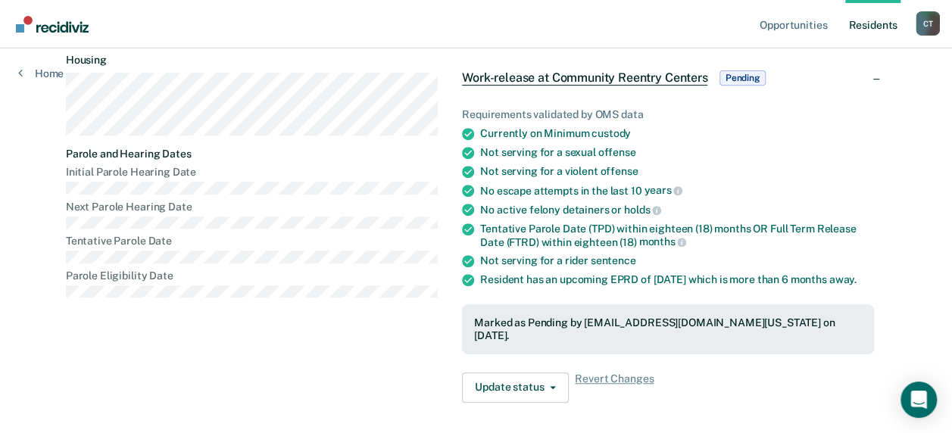
scroll to position [303, 0]
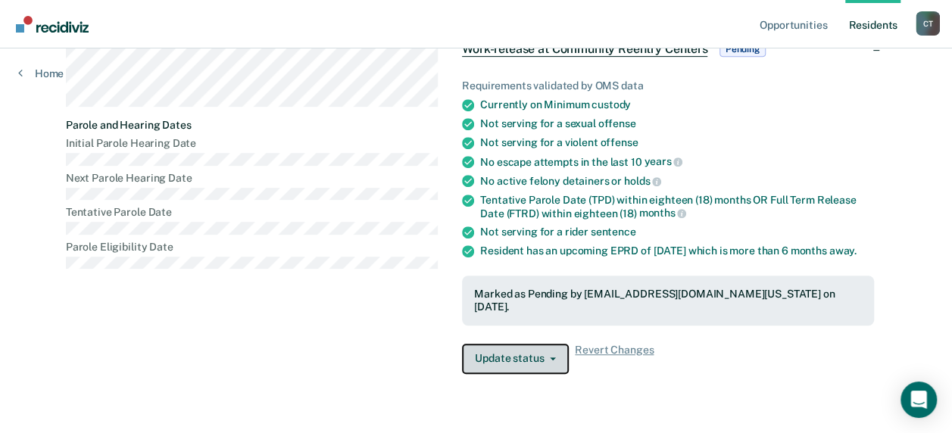
click at [533, 347] on button "Update status" at bounding box center [515, 359] width 107 height 30
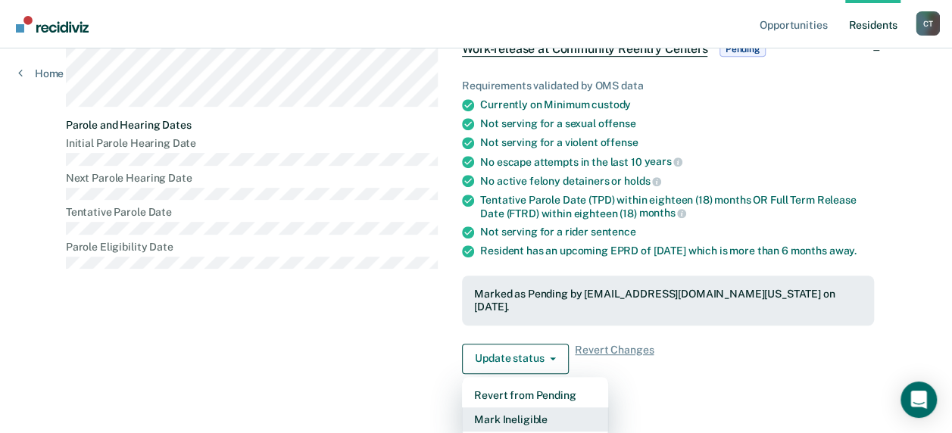
click at [501, 411] on button "Mark Ineligible" at bounding box center [535, 420] width 146 height 24
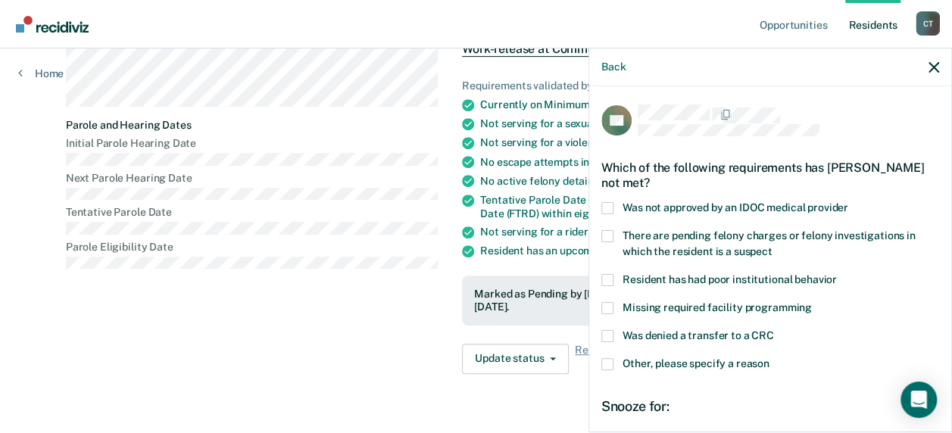
click at [611, 361] on span at bounding box center [607, 364] width 12 height 12
click at [770, 358] on input "Other, please specify a reason" at bounding box center [770, 358] width 0 height 0
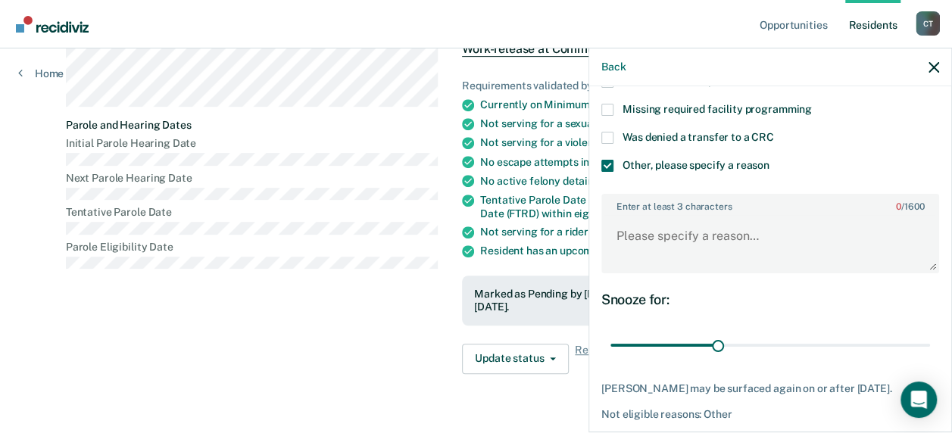
scroll to position [227, 0]
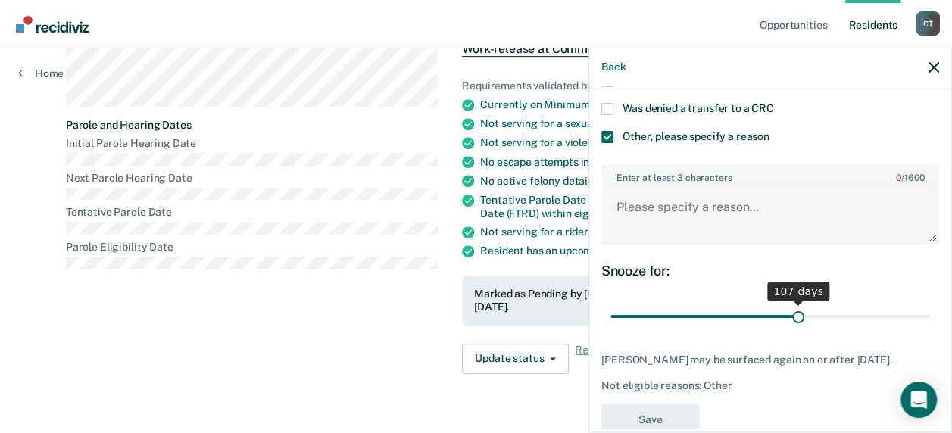
drag, startPoint x: 711, startPoint y: 315, endPoint x: 791, endPoint y: 313, distance: 80.3
type input "107"
click at [791, 313] on input "range" at bounding box center [771, 316] width 320 height 27
click at [685, 225] on textarea "Enter at least 3 characters 0 / 1600" at bounding box center [770, 214] width 335 height 56
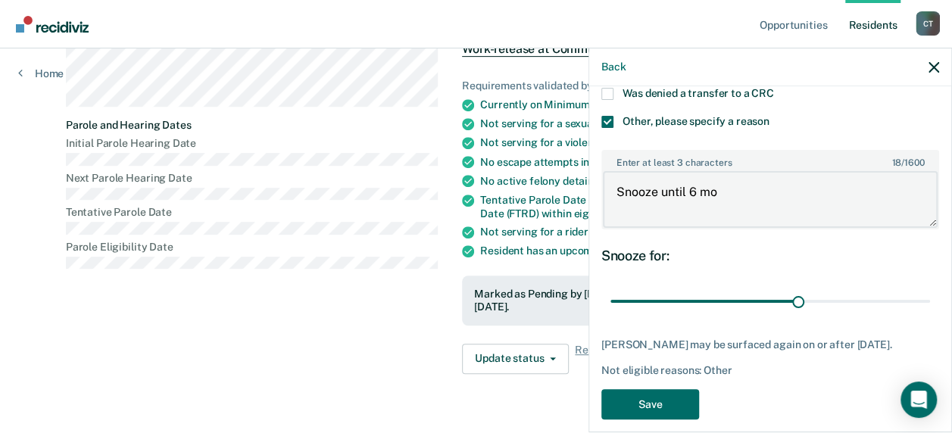
scroll to position [258, 0]
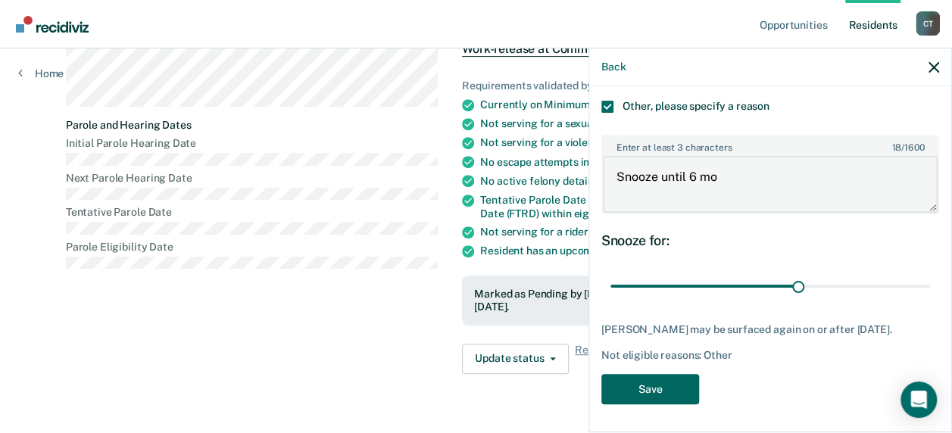
type textarea "Snooze until 6 mo"
click at [645, 389] on button "Save" at bounding box center [650, 389] width 98 height 31
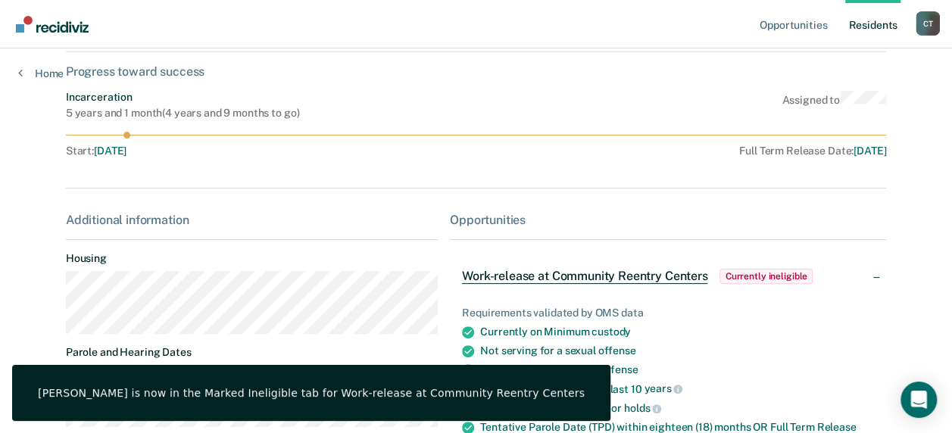
scroll to position [0, 0]
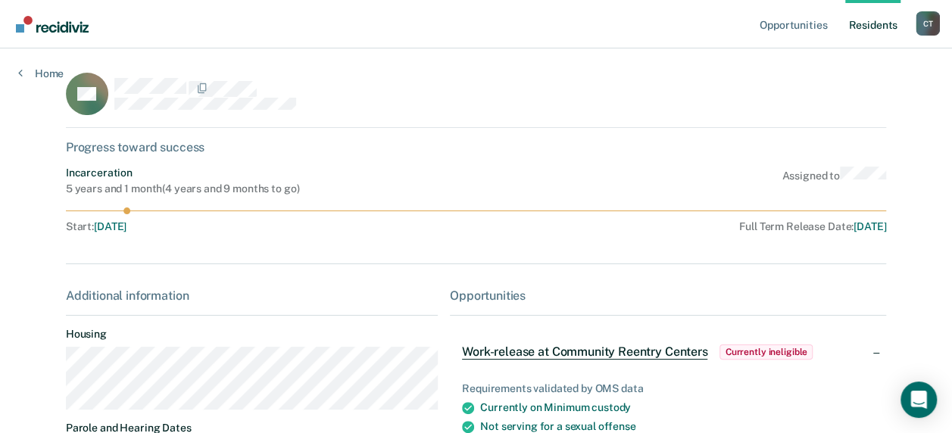
click at [883, 28] on link "Resident s" at bounding box center [872, 24] width 55 height 48
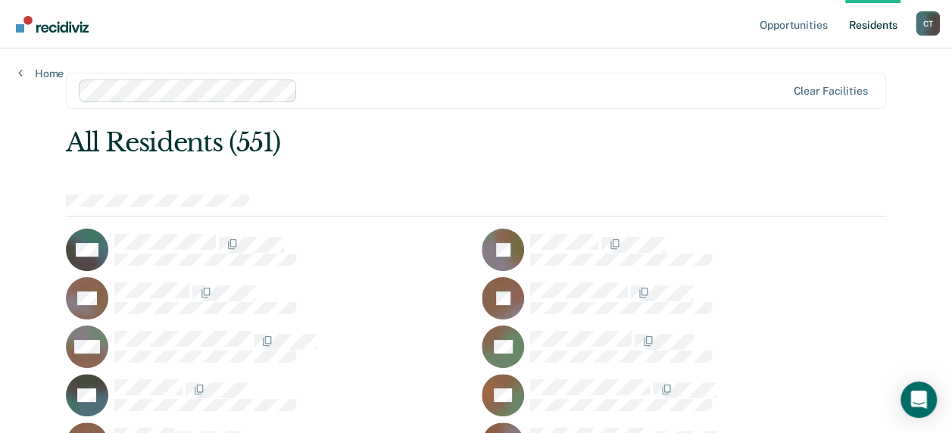
scroll to position [2497, 0]
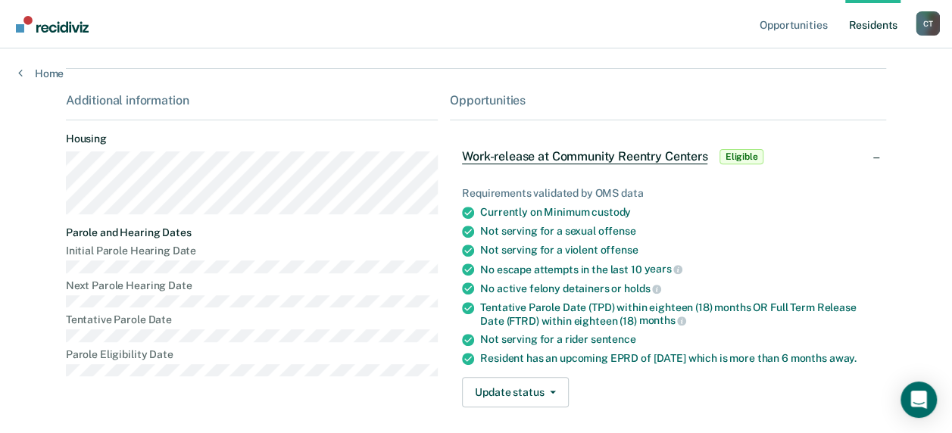
scroll to position [271, 0]
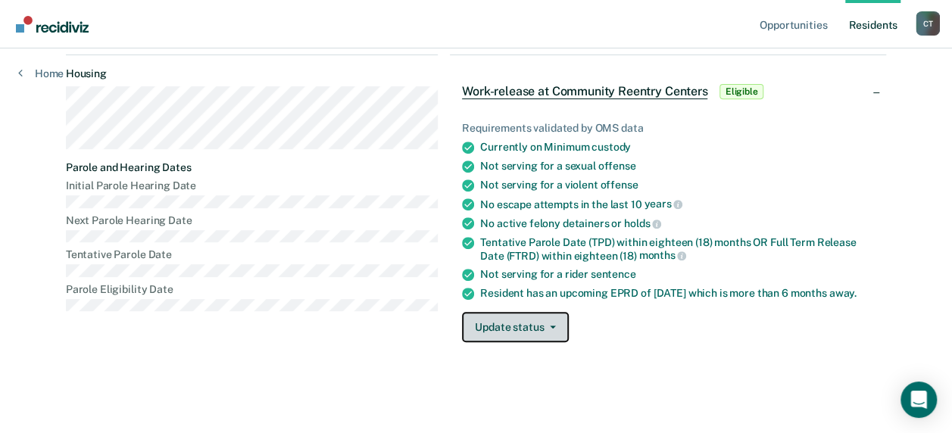
click at [533, 333] on button "Update status" at bounding box center [515, 327] width 107 height 30
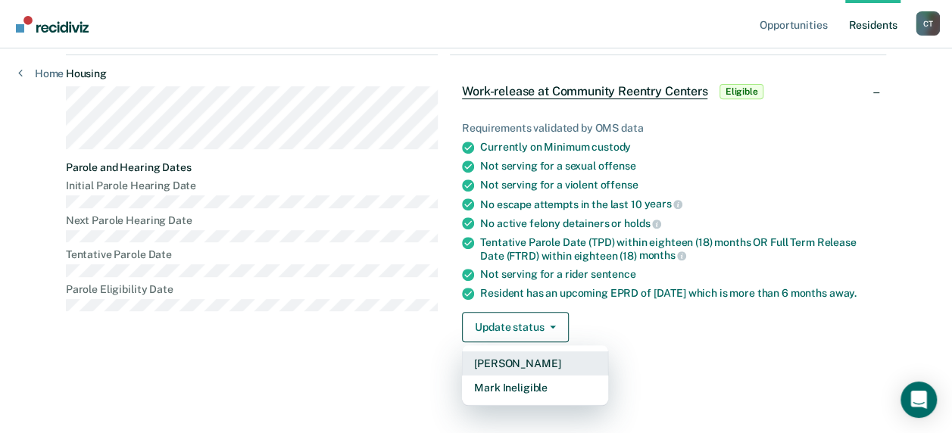
click at [504, 361] on button "[PERSON_NAME]" at bounding box center [535, 363] width 146 height 24
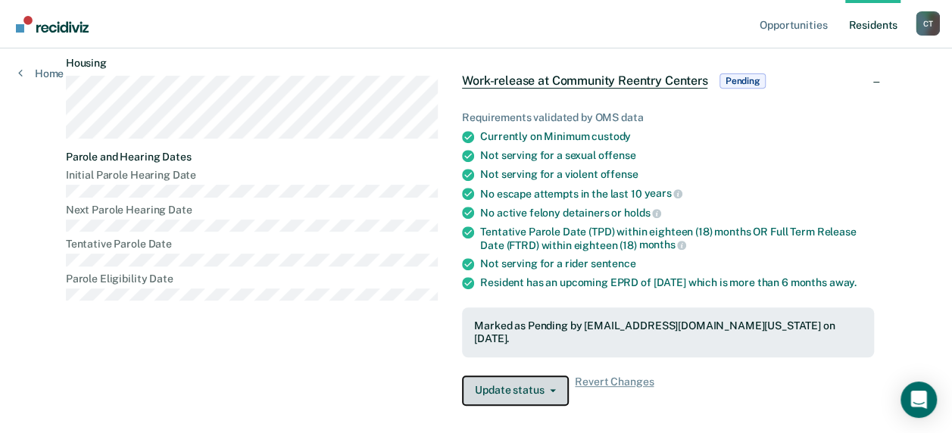
scroll to position [0, 0]
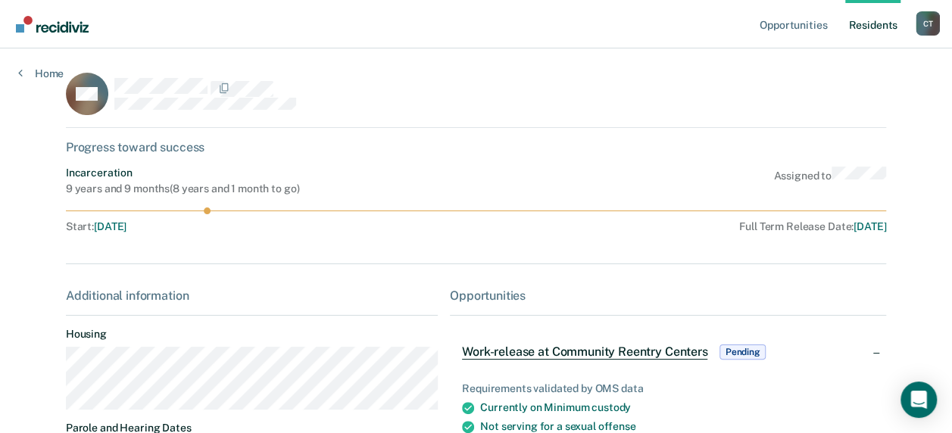
click at [876, 24] on link "Resident s" at bounding box center [872, 24] width 55 height 48
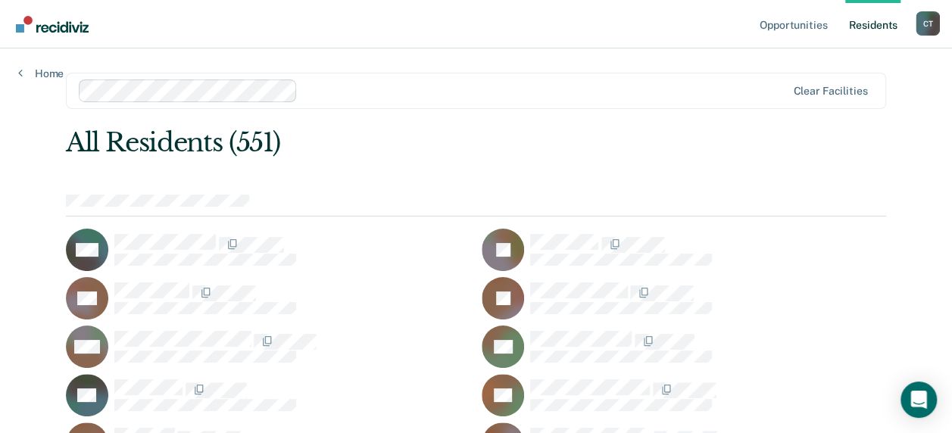
click at [342, 92] on div at bounding box center [545, 90] width 482 height 17
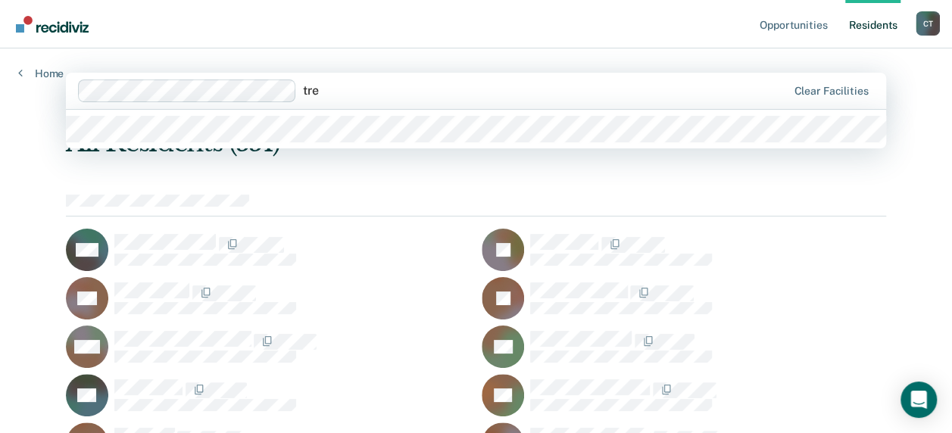
type input "trea"
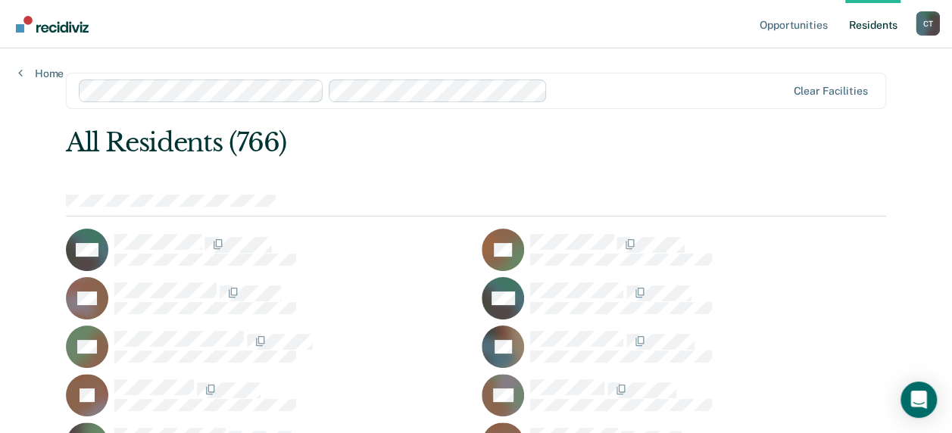
scroll to position [4581, 0]
